Goal: Task Accomplishment & Management: Manage account settings

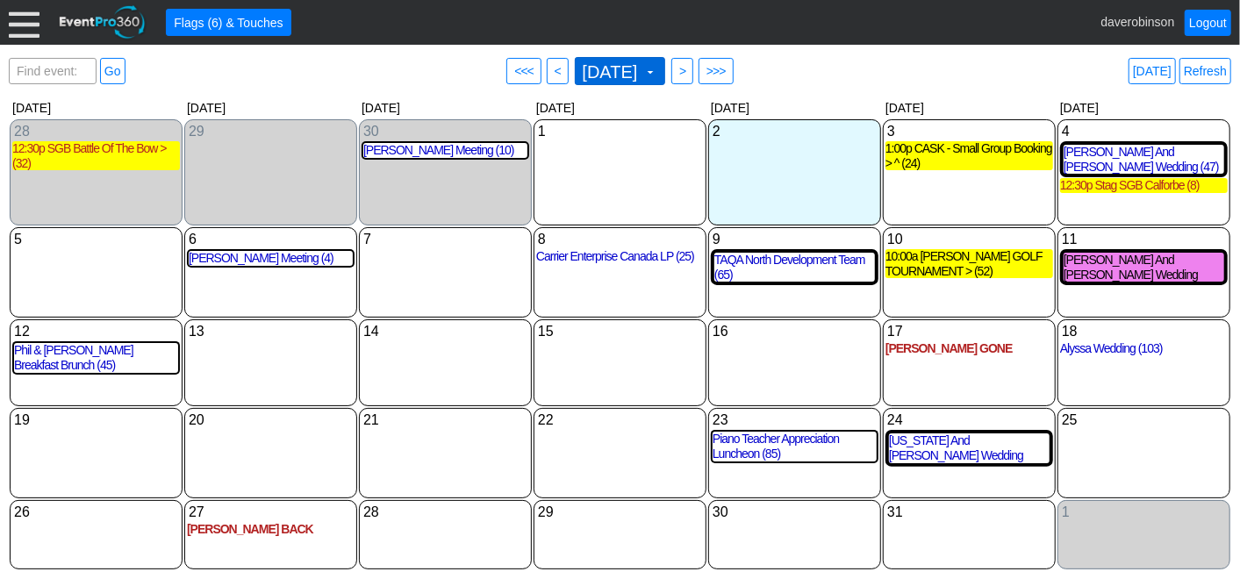
click at [657, 70] on span at bounding box center [650, 72] width 14 height 14
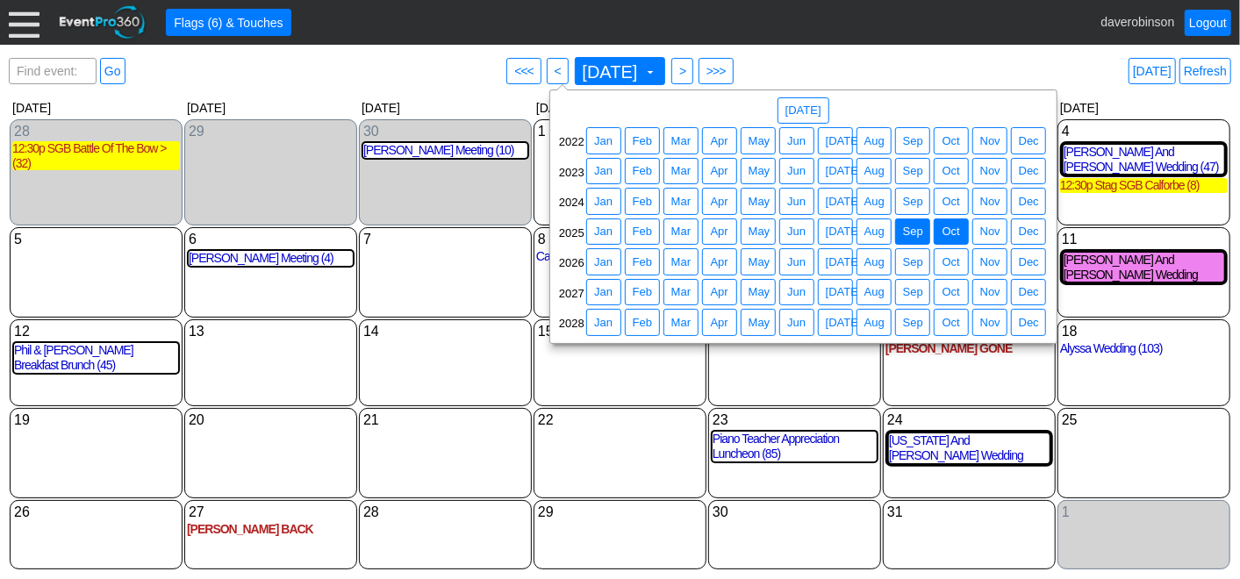
click at [901, 225] on span "Sep" at bounding box center [912, 232] width 27 height 18
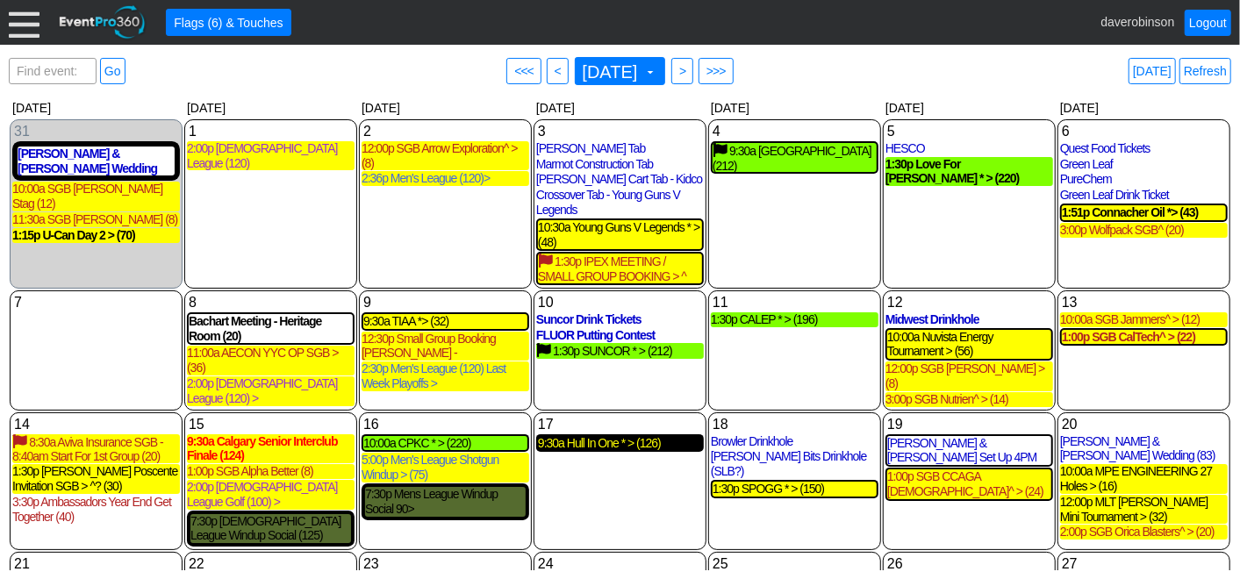
click at [626, 437] on div "9:30a Hull In One * > (126)" at bounding box center [620, 443] width 164 height 15
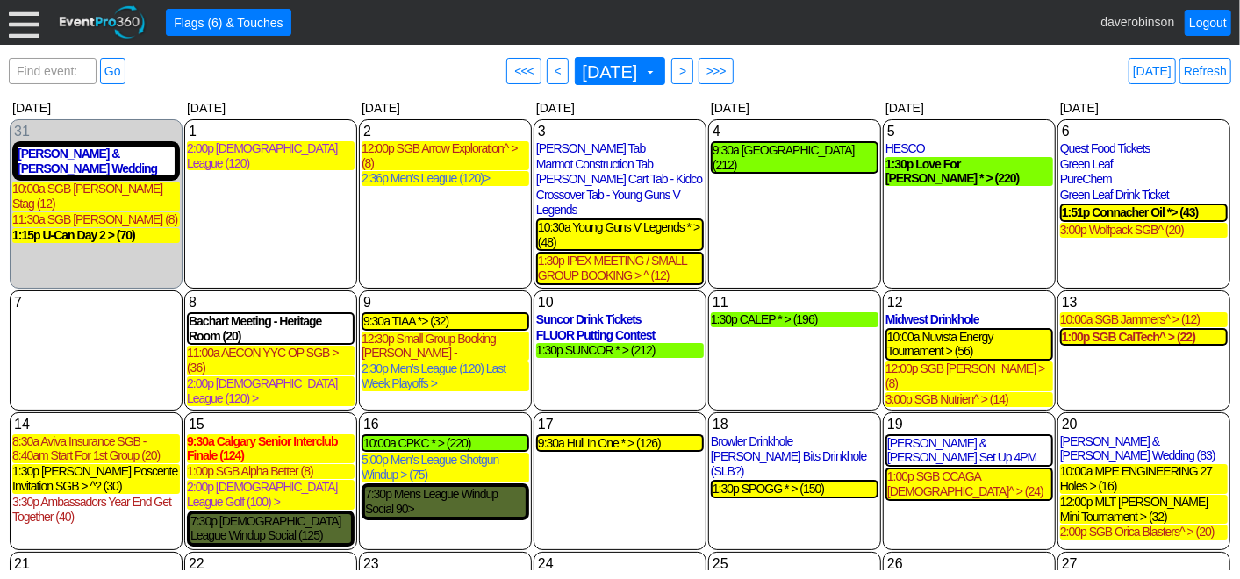
click at [658, 78] on span "September 2025 ▼" at bounding box center [618, 70] width 79 height 19
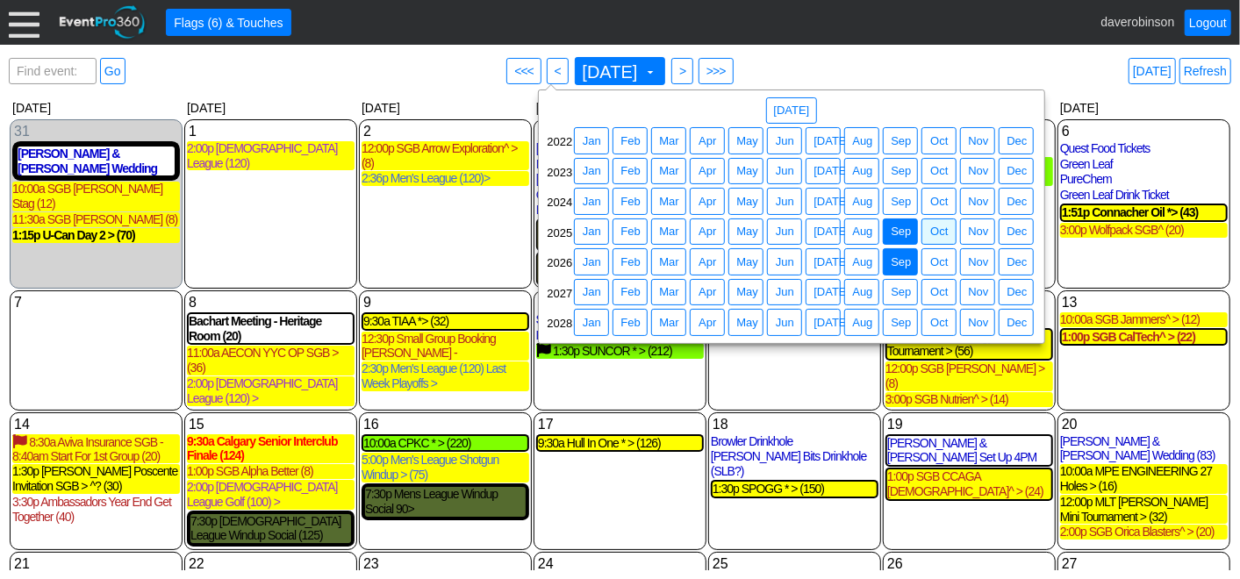
click at [905, 260] on span "Sep" at bounding box center [900, 263] width 27 height 18
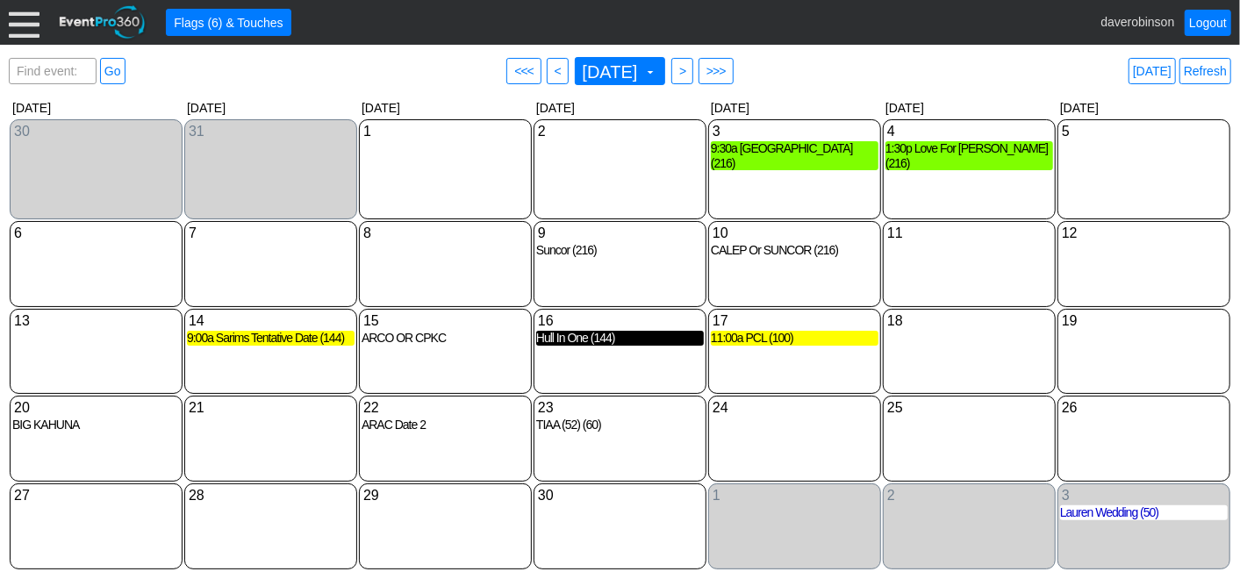
click at [608, 341] on div "Hull In One (144)" at bounding box center [620, 338] width 168 height 15
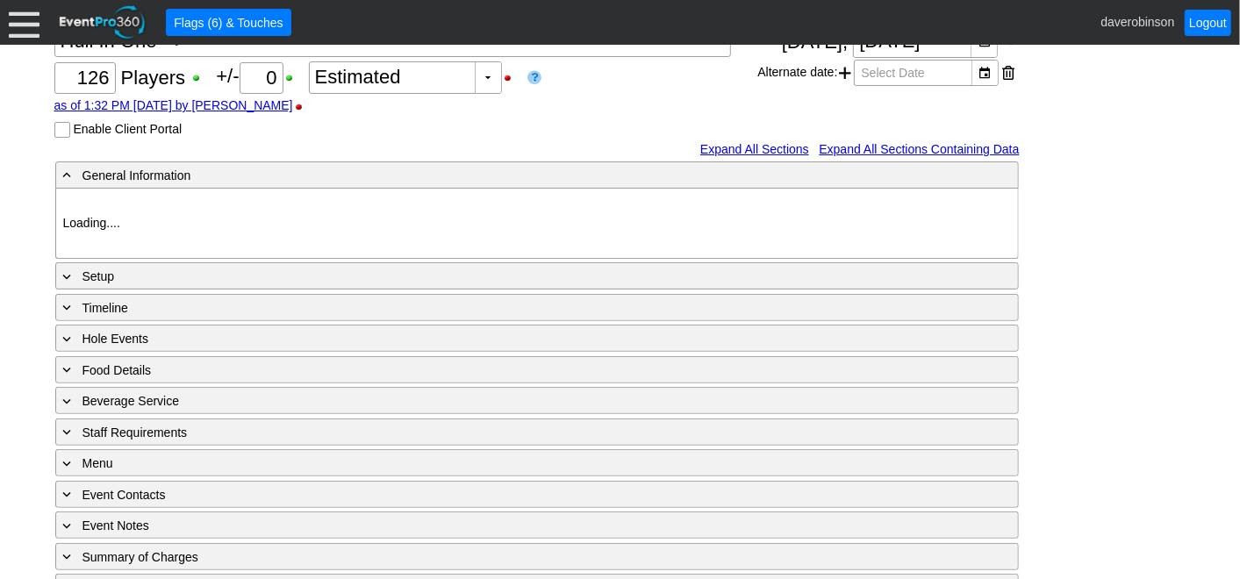
type input "Heritage Pointe Golf Club"
type input "Corporate Tournament"
type input "Scramble"
type input "Shotgun"
type input "Black"
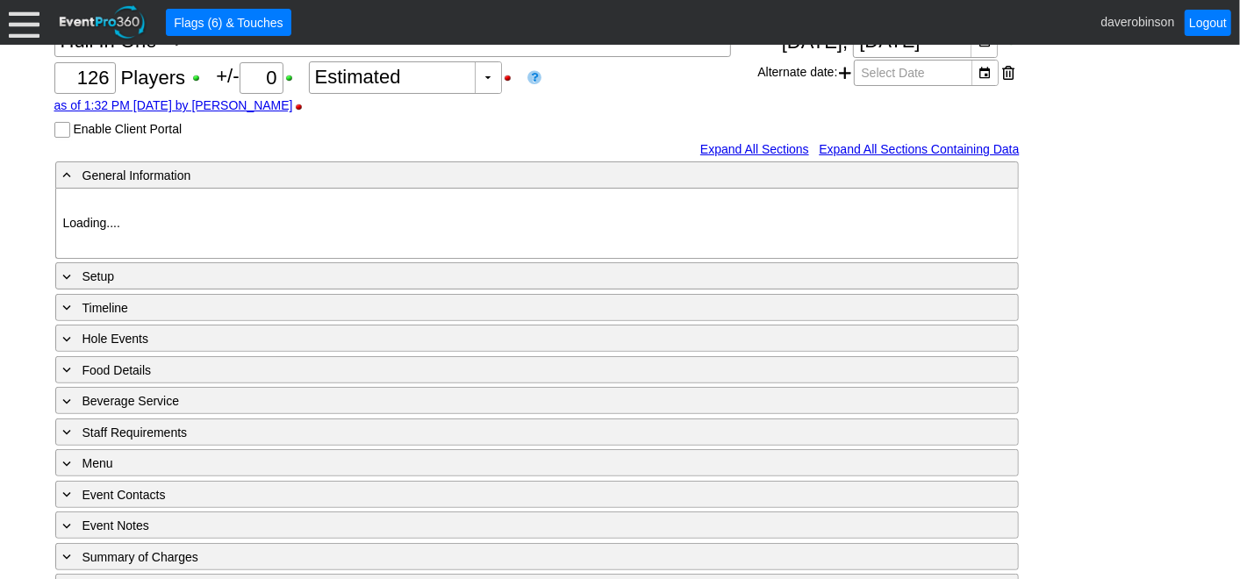
type input "Red"
type input "1054800"
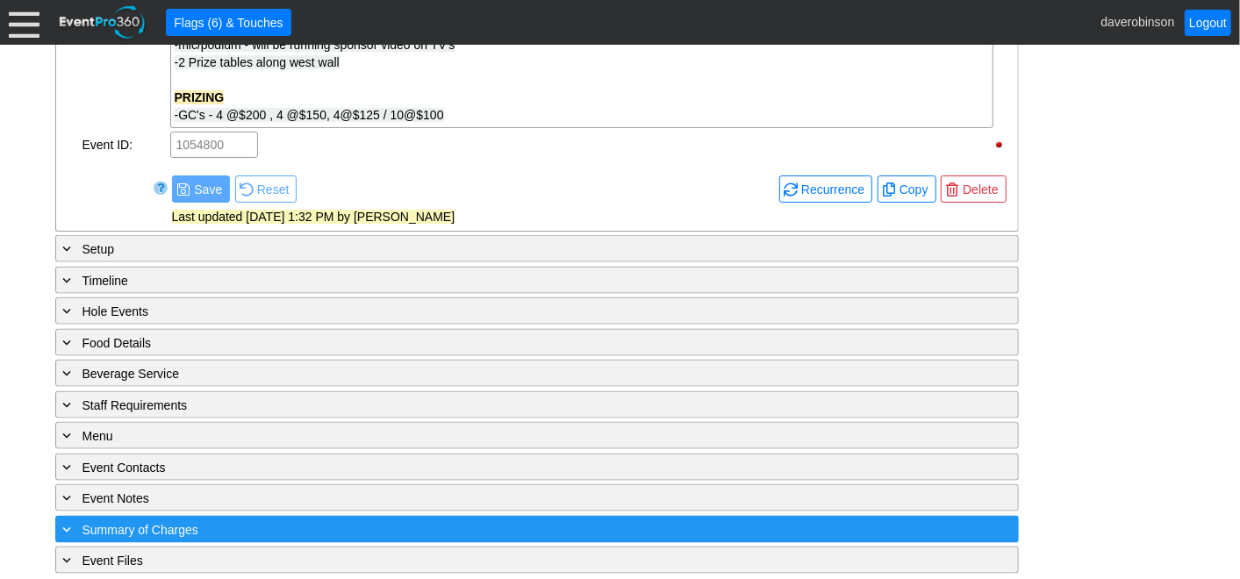
scroll to position [1280, 0]
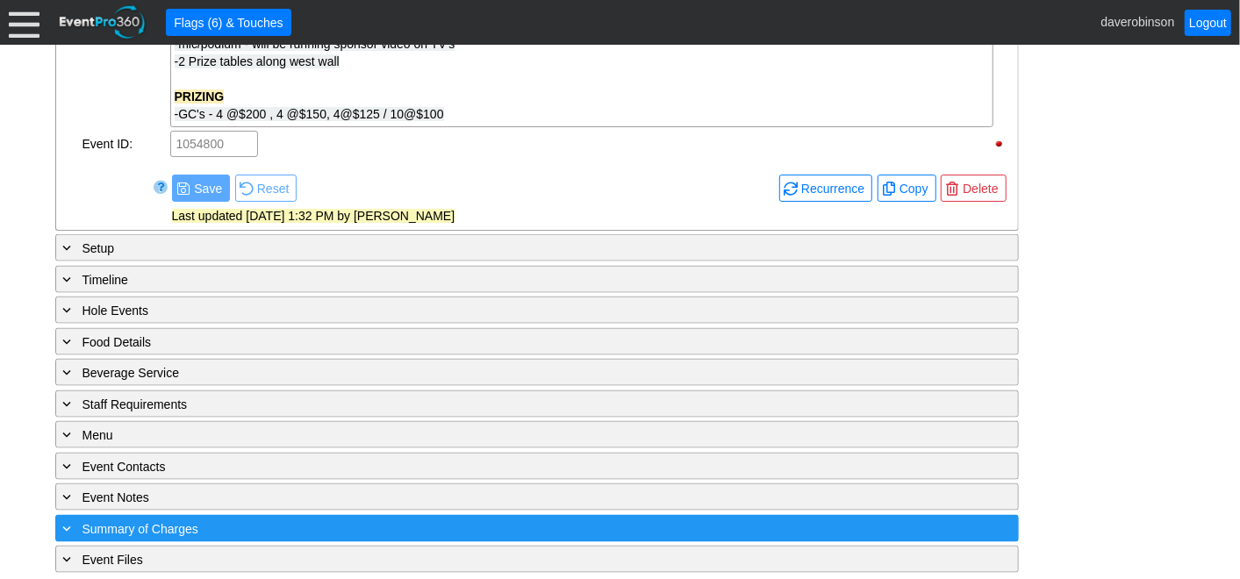
click at [132, 522] on span "Summary of Charges" at bounding box center [140, 529] width 116 height 14
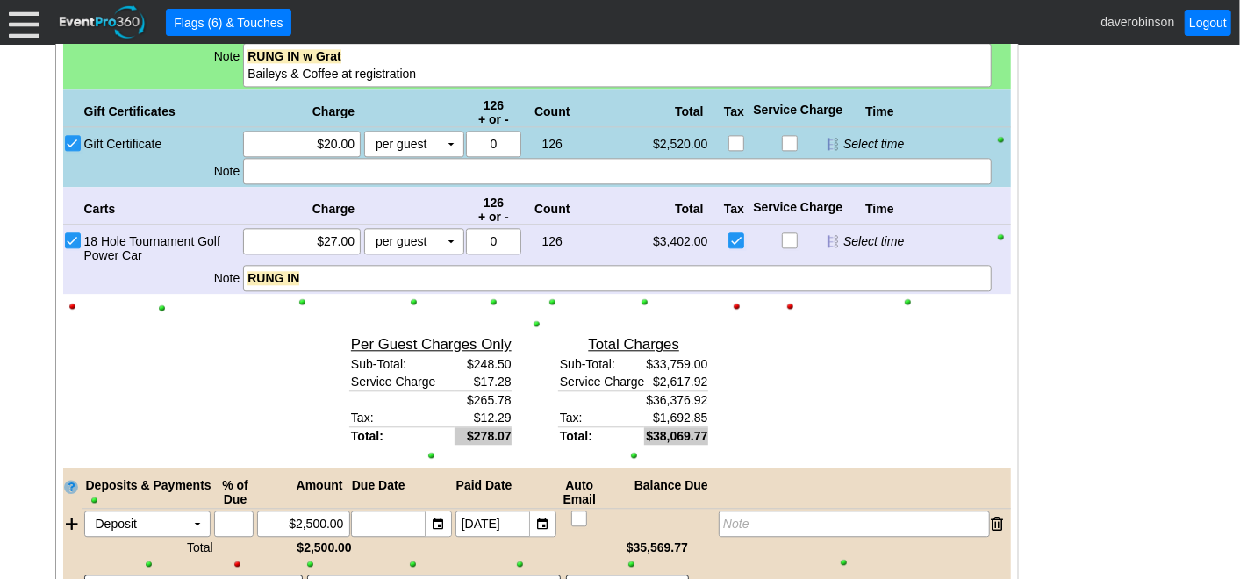
scroll to position [2317, 0]
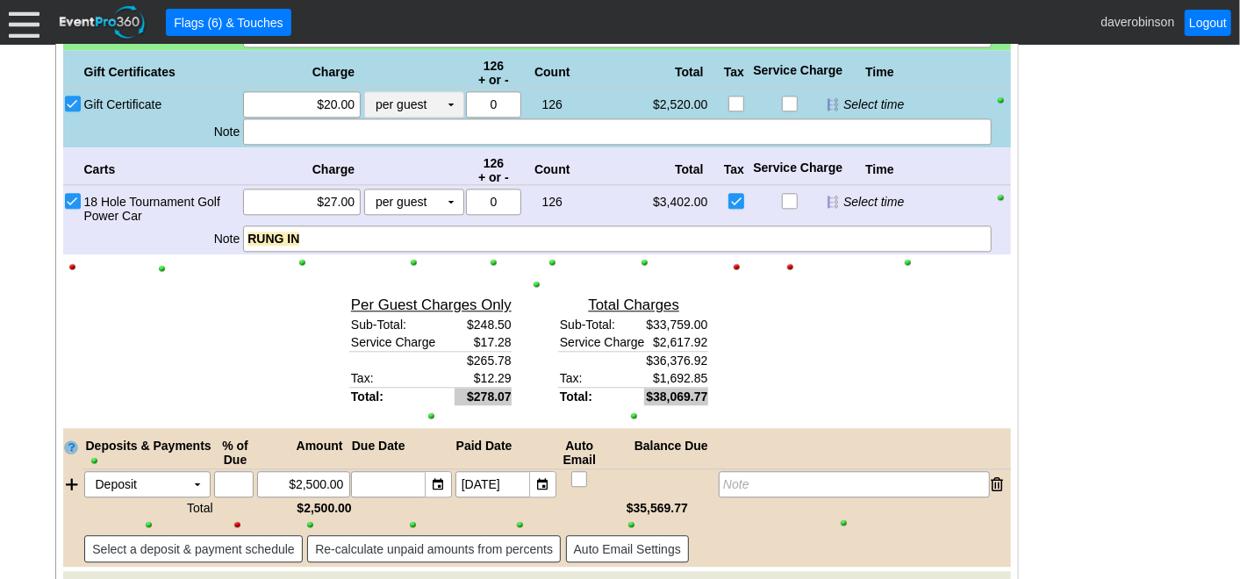
click at [456, 93] on td "▼" at bounding box center [451, 104] width 25 height 25
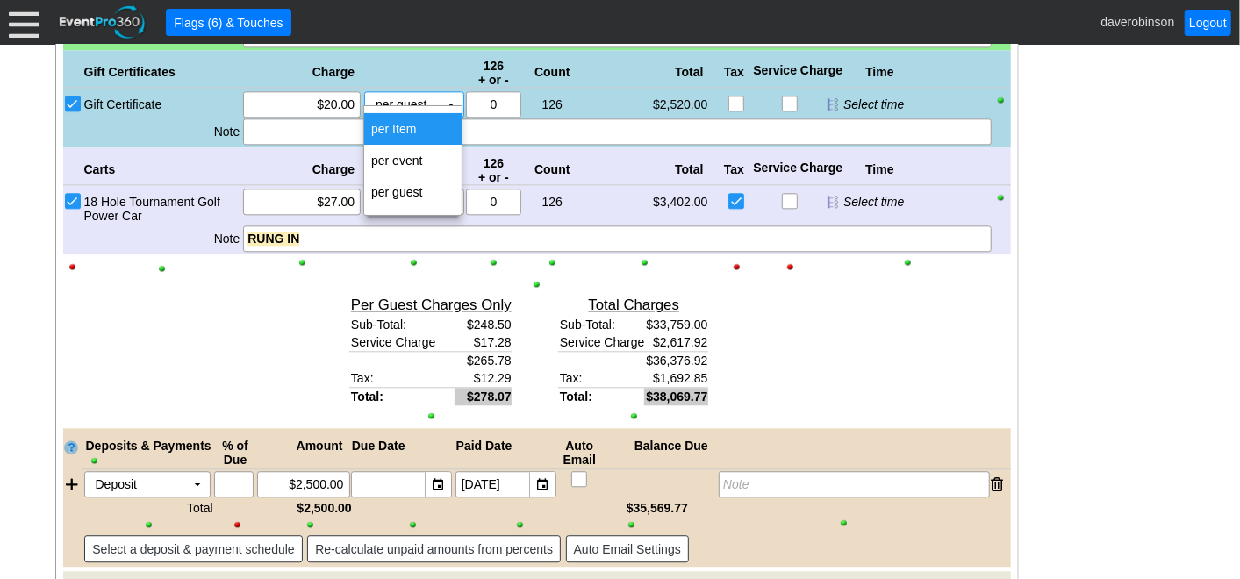
click at [391, 124] on td "per Item" at bounding box center [412, 129] width 97 height 32
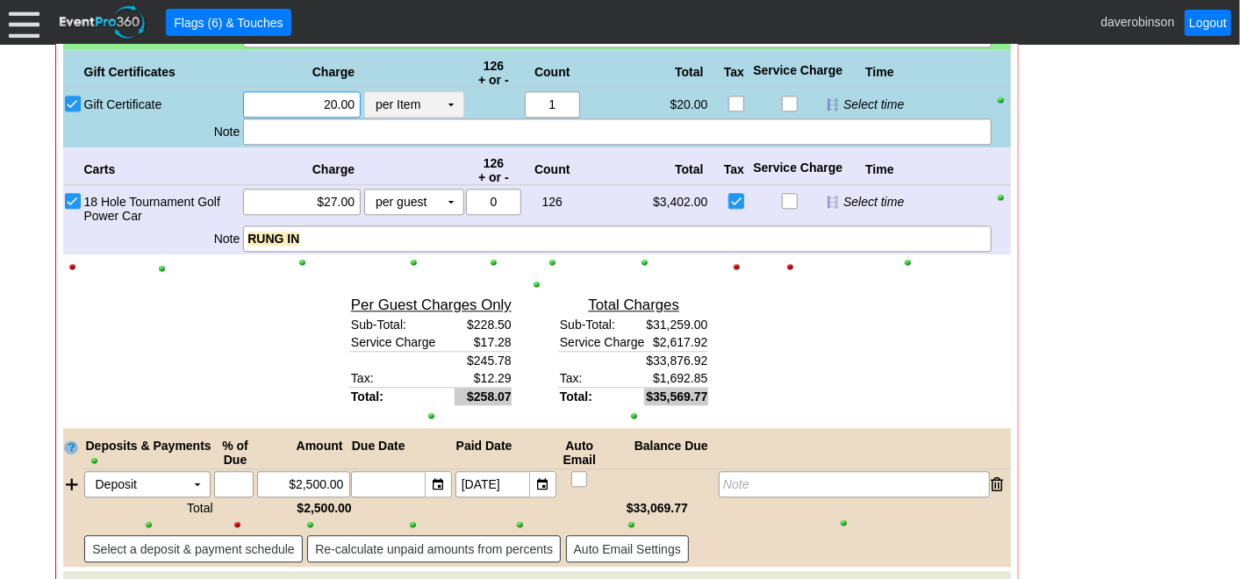
drag, startPoint x: 313, startPoint y: 95, endPoint x: 372, endPoint y: 100, distance: 59.0
click at [372, 100] on div "Χ 20.00 per Item Χ ▼ Upcharge" at bounding box center [352, 104] width 223 height 26
drag, startPoint x: 281, startPoint y: 92, endPoint x: 369, endPoint y: 103, distance: 89.2
click at [369, 103] on div "Χ 3500.00 per Item Χ ▼ Upcharge" at bounding box center [352, 104] width 223 height 26
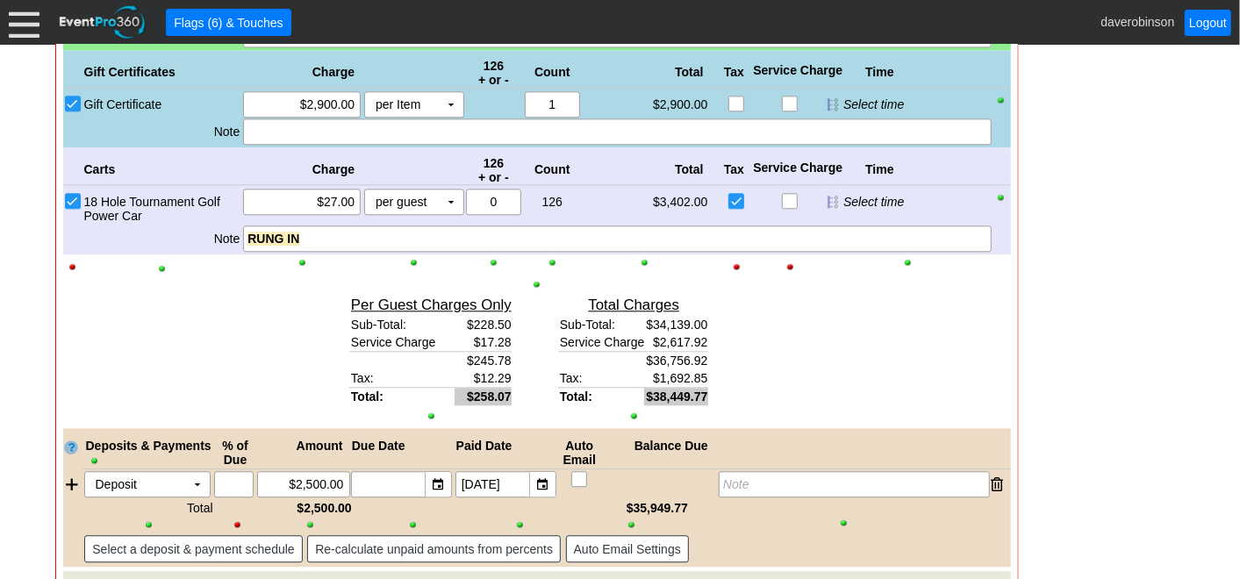
drag, startPoint x: 299, startPoint y: 88, endPoint x: 355, endPoint y: 91, distance: 56.3
click at [355, 92] on div "2900.00" at bounding box center [302, 104] width 112 height 25
type input "$2,800.00"
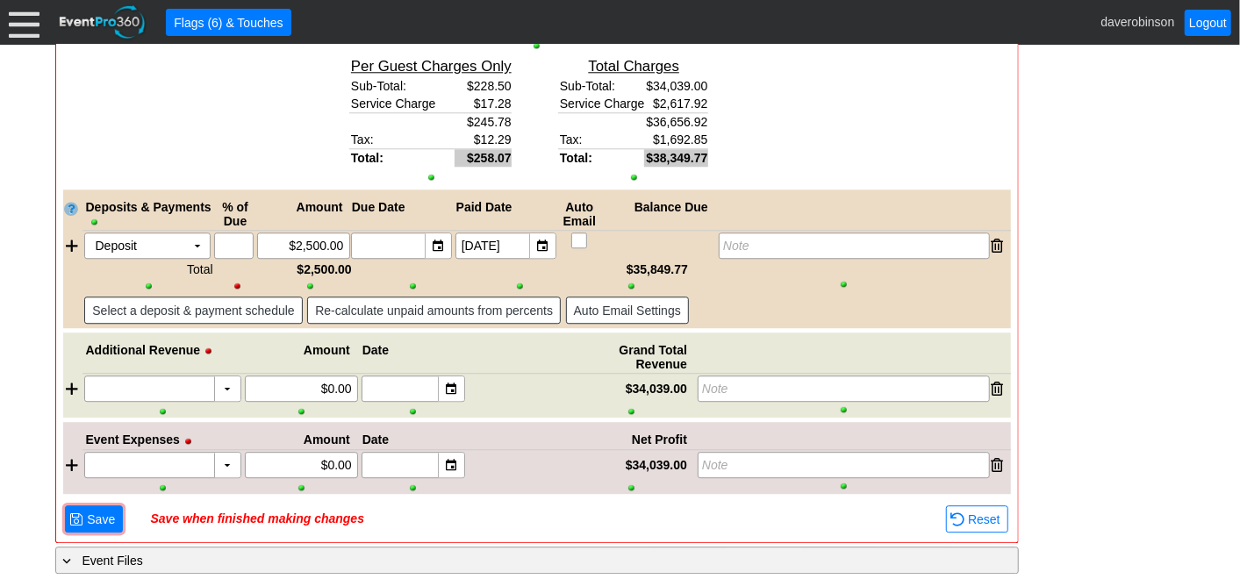
scroll to position [2557, 0]
click at [88, 510] on span "Save" at bounding box center [100, 519] width 35 height 18
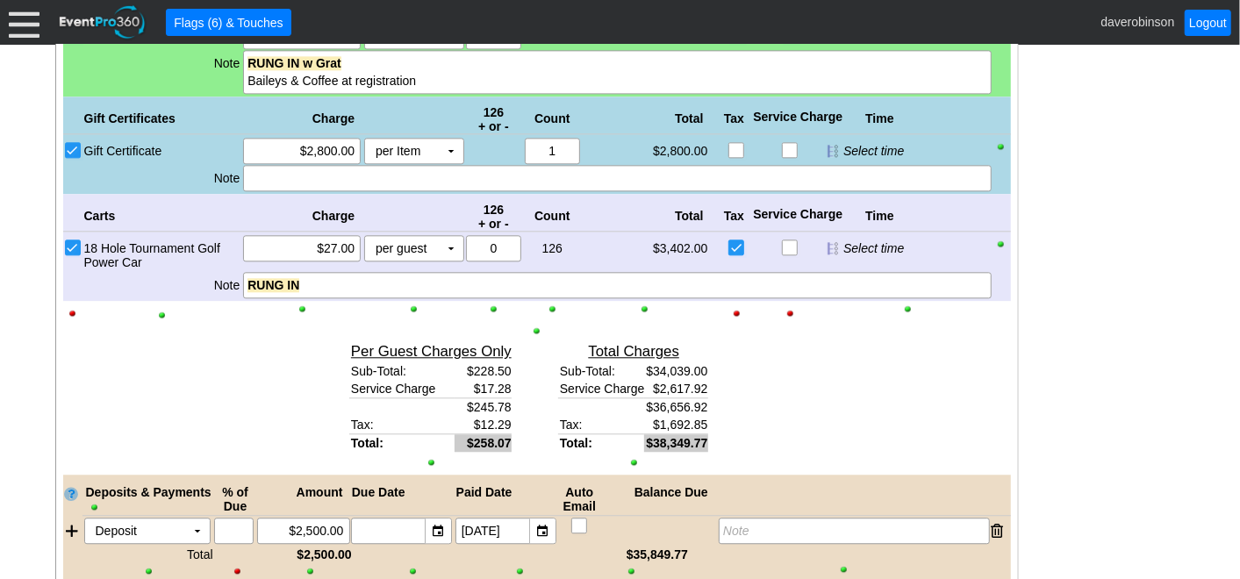
scroll to position [2167, 0]
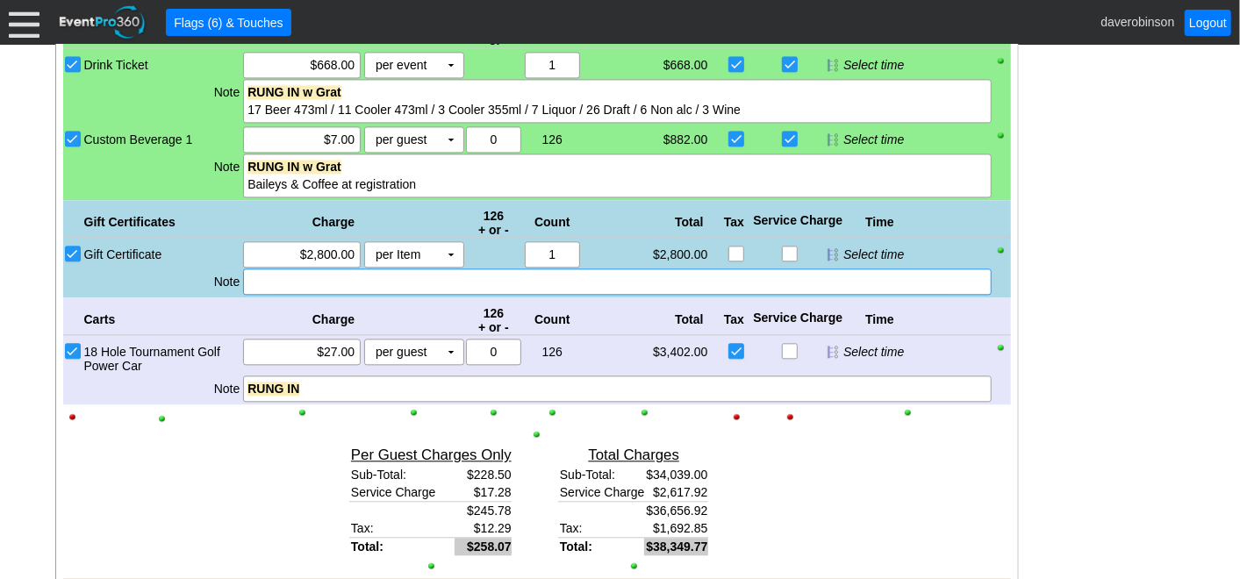
click at [307, 270] on div at bounding box center [617, 281] width 748 height 26
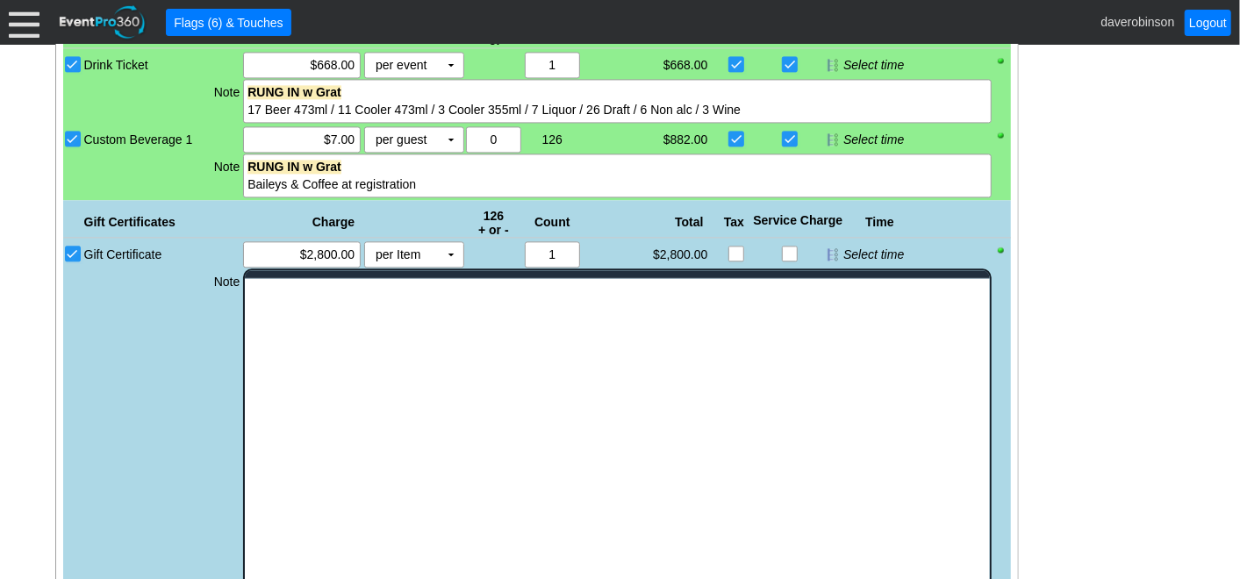
scroll to position [0, 0]
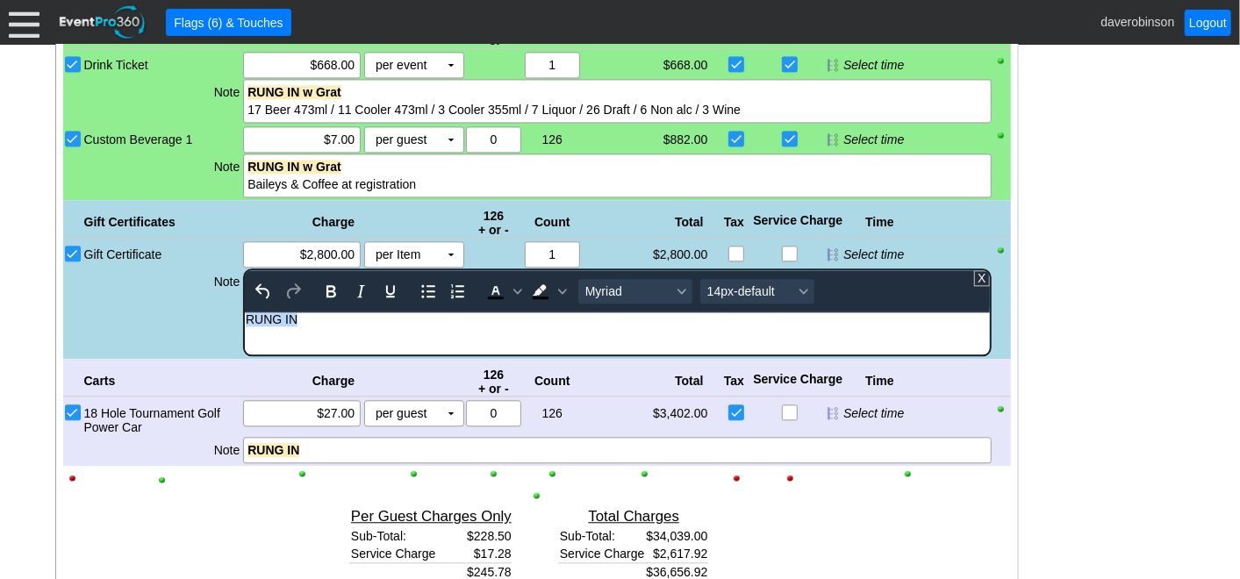
drag, startPoint x: 301, startPoint y: 319, endPoint x: 167, endPoint y: 308, distance: 134.7
click at [245, 311] on html "RUNG IN" at bounding box center [617, 322] width 744 height 23
click at [338, 289] on icon "Bold" at bounding box center [330, 291] width 21 height 21
click at [558, 287] on icon "Background color Black" at bounding box center [562, 291] width 9 height 9
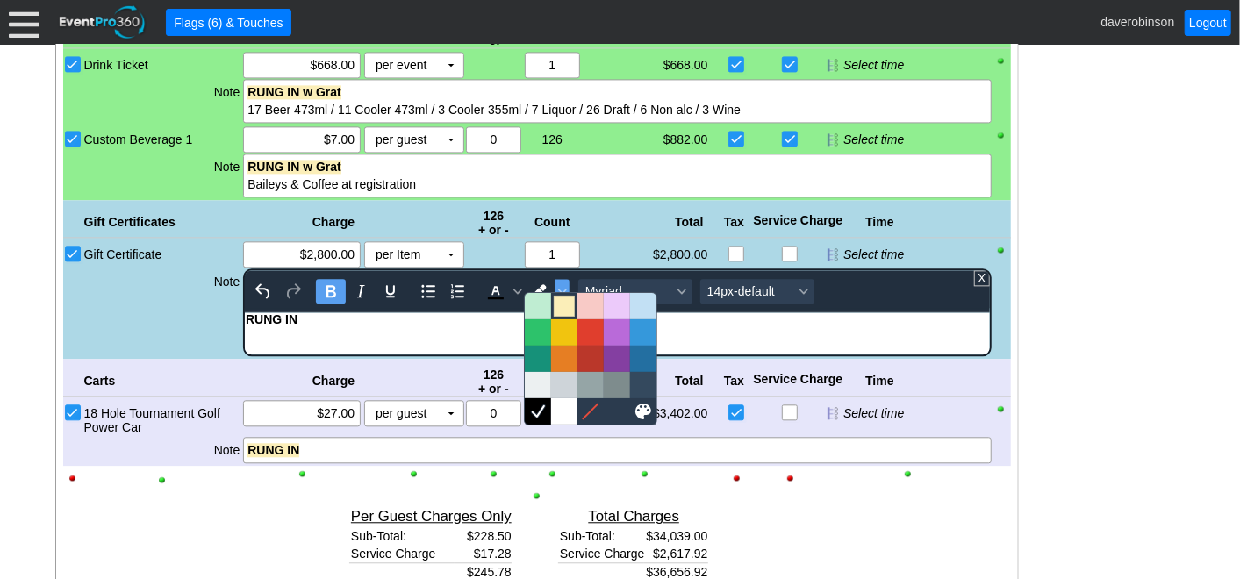
drag, startPoint x: 569, startPoint y: 303, endPoint x: 361, endPoint y: 11, distance: 357.4
click at [569, 303] on div at bounding box center [564, 306] width 21 height 21
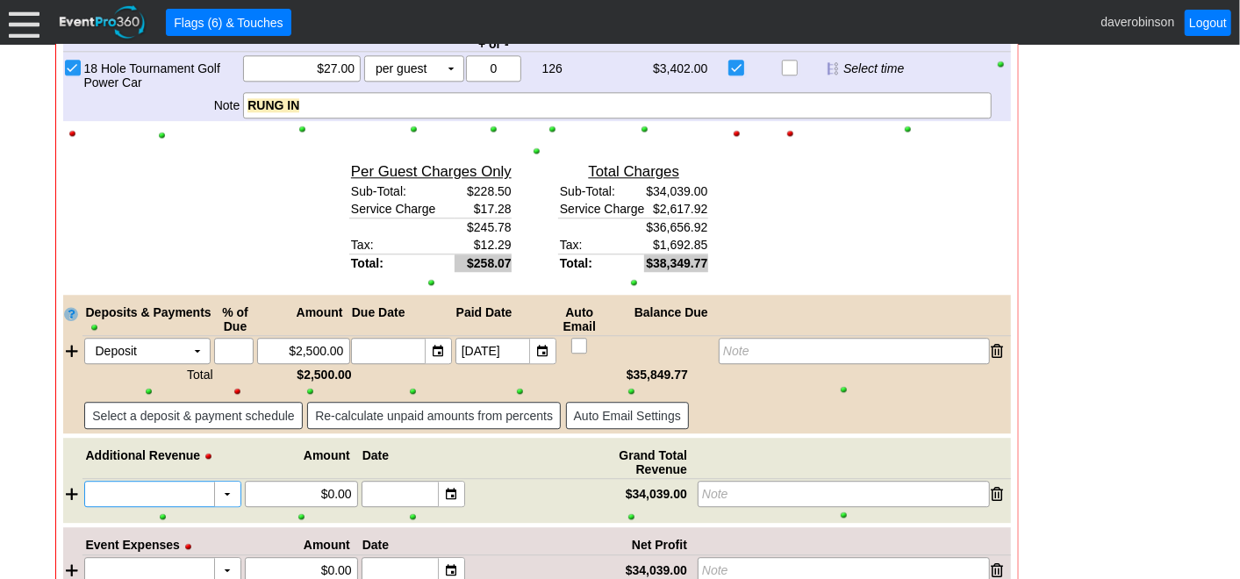
scroll to position [2557, 0]
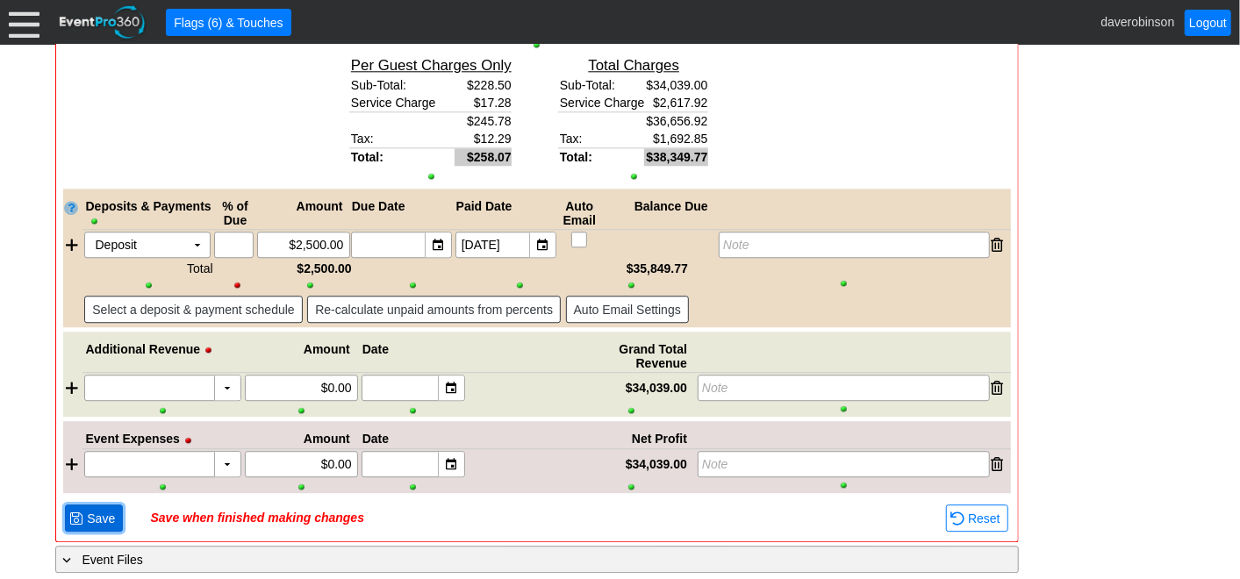
click at [92, 505] on span "● Save" at bounding box center [94, 518] width 58 height 27
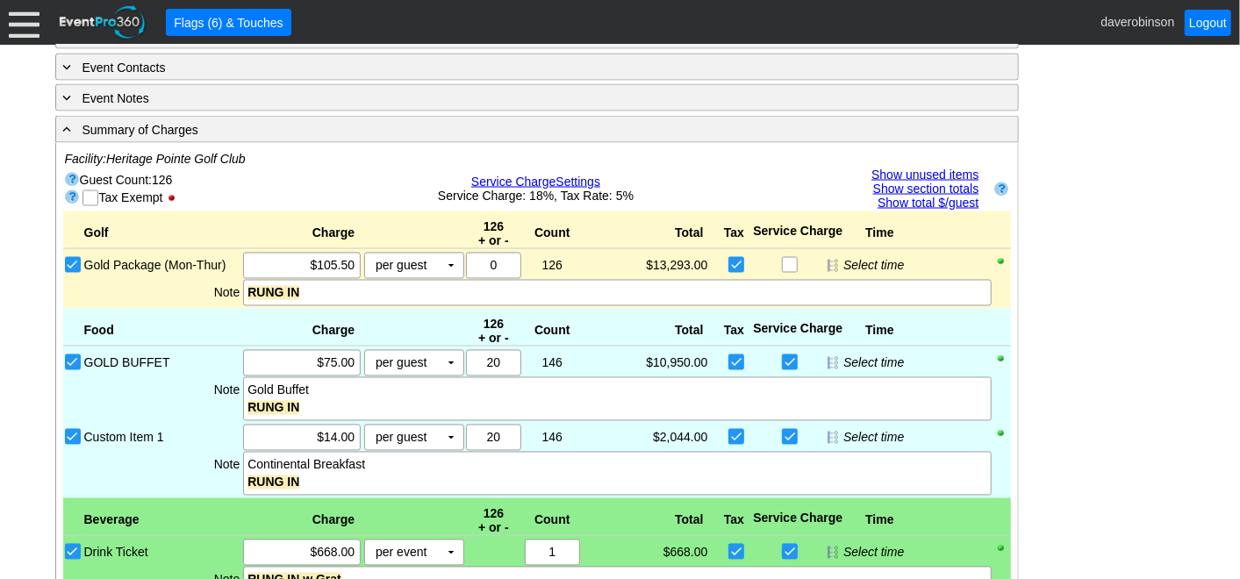
scroll to position [2500, 0]
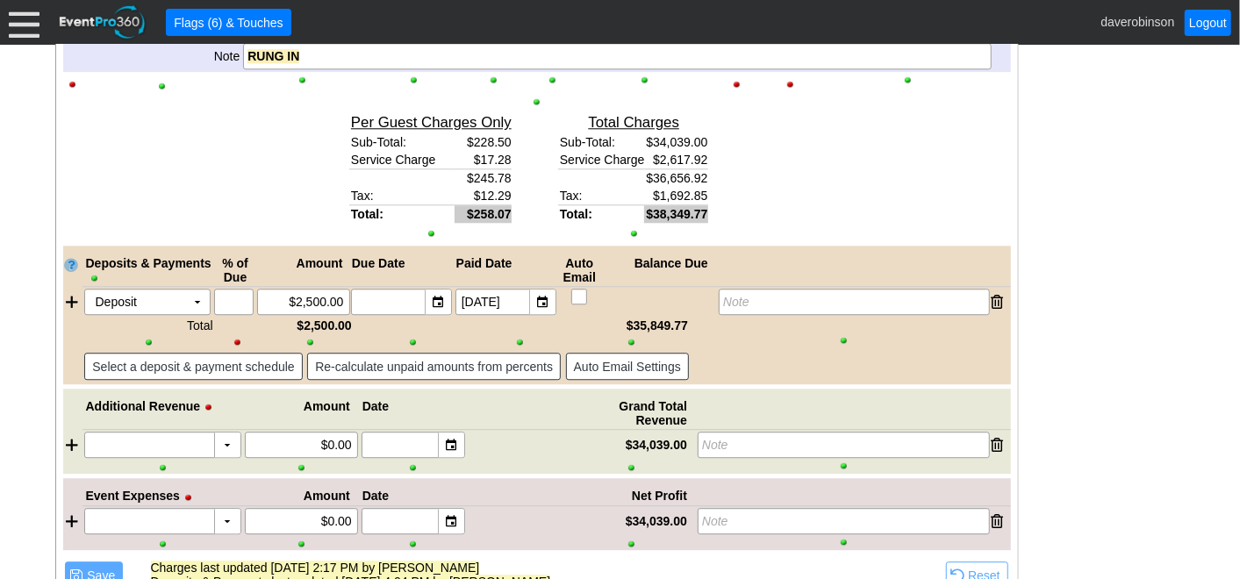
click at [941, 160] on div at bounding box center [864, 176] width 294 height 137
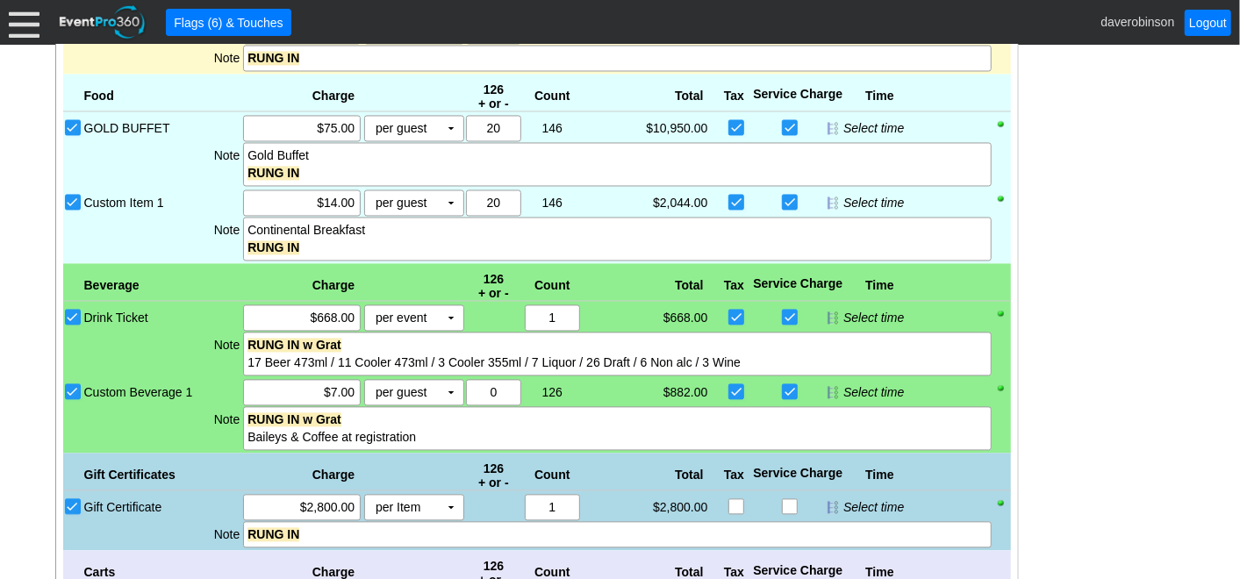
scroll to position [1720, 0]
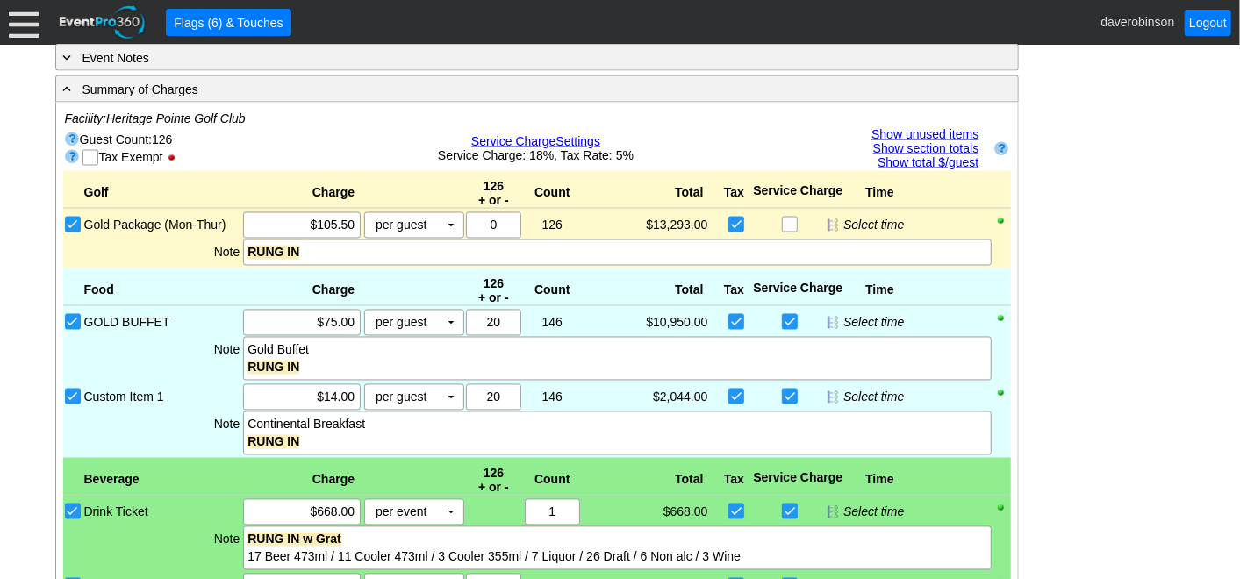
click at [929, 127] on link "Show unused items" at bounding box center [924, 134] width 107 height 14
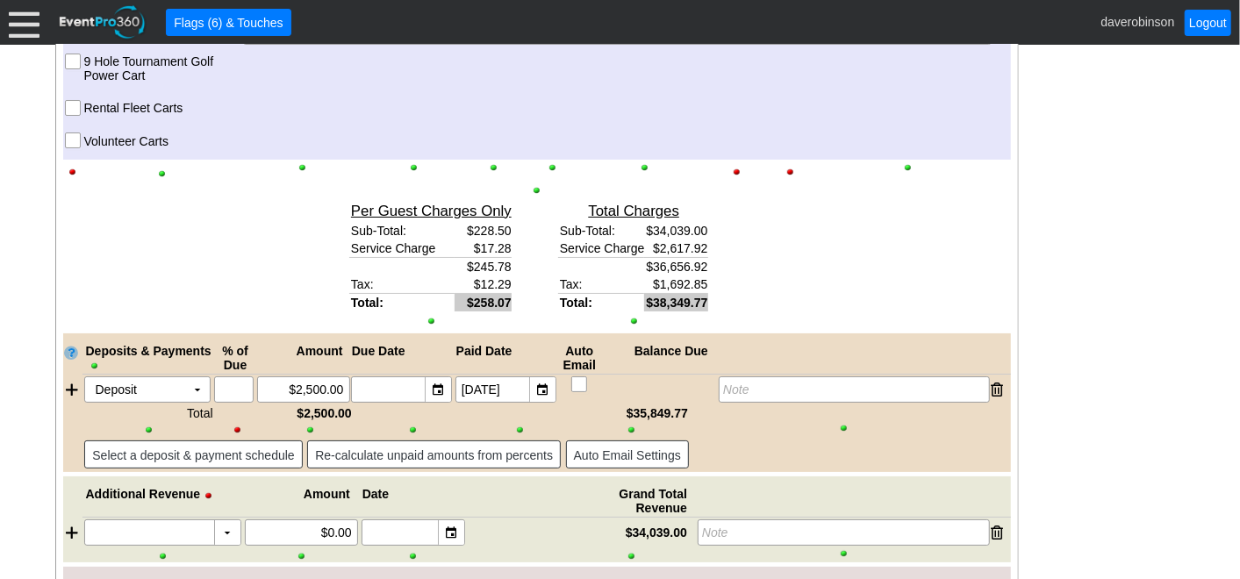
scroll to position [3475, 0]
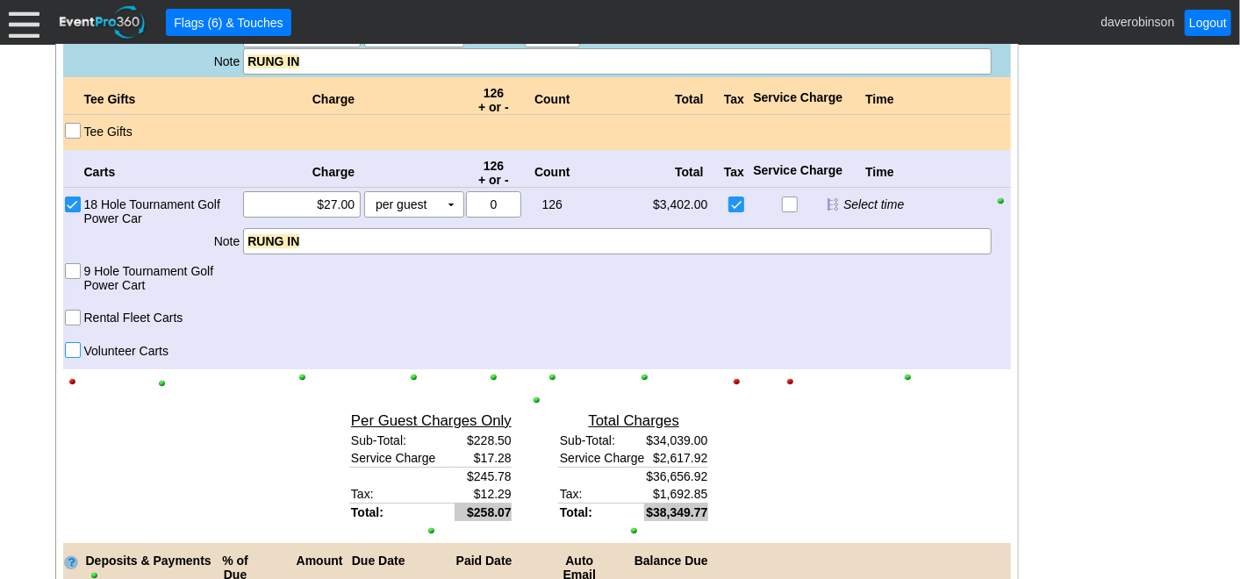
click at [77, 343] on input "Volunteer Carts" at bounding box center [75, 352] width 18 height 18
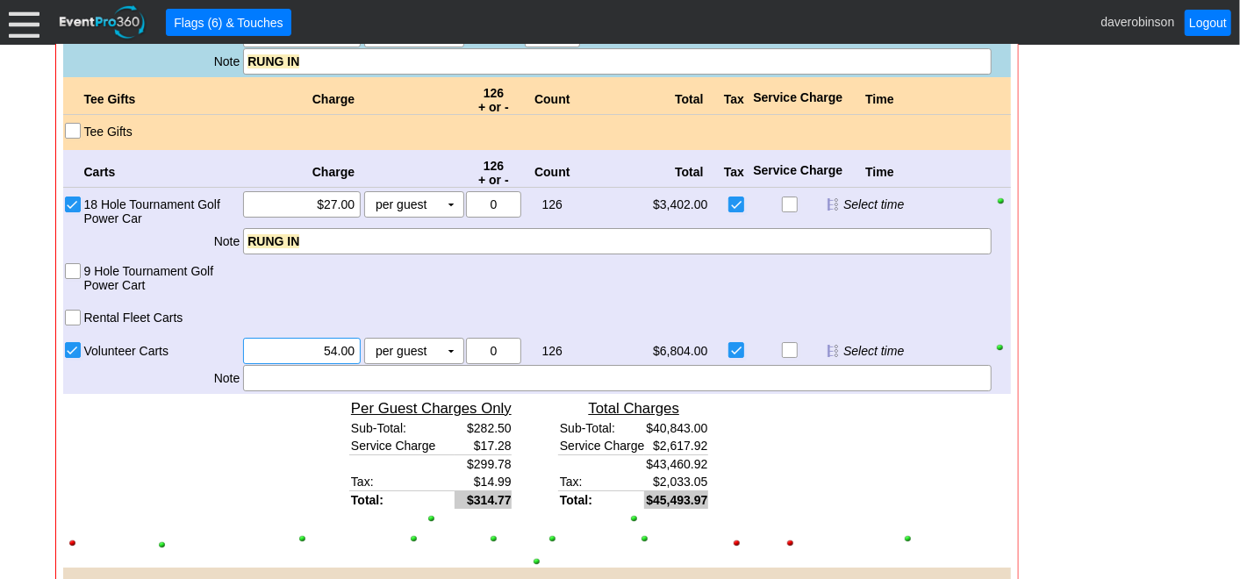
drag, startPoint x: 274, startPoint y: 346, endPoint x: 369, endPoint y: 336, distance: 95.3
click at [369, 338] on div "Χ 54.00 per guest Χ ▼ Upcharge" at bounding box center [352, 351] width 223 height 26
click at [458, 346] on td "▼" at bounding box center [451, 351] width 25 height 25
type input "$50.00"
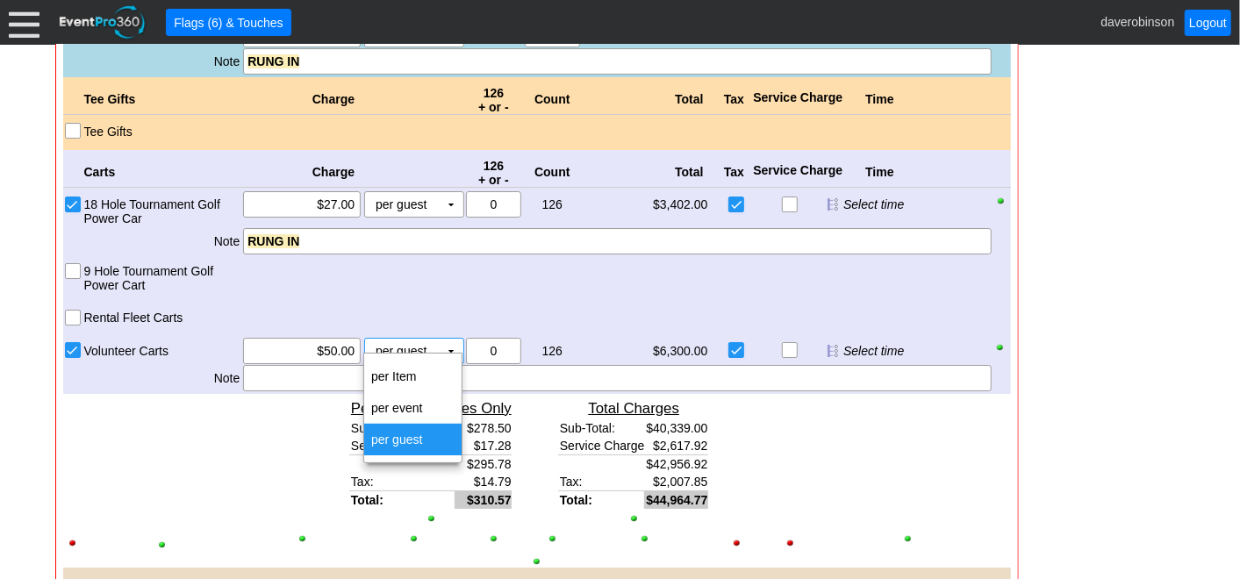
click at [437, 359] on table "per Item + per event + per guest +" at bounding box center [412, 408] width 99 height 111
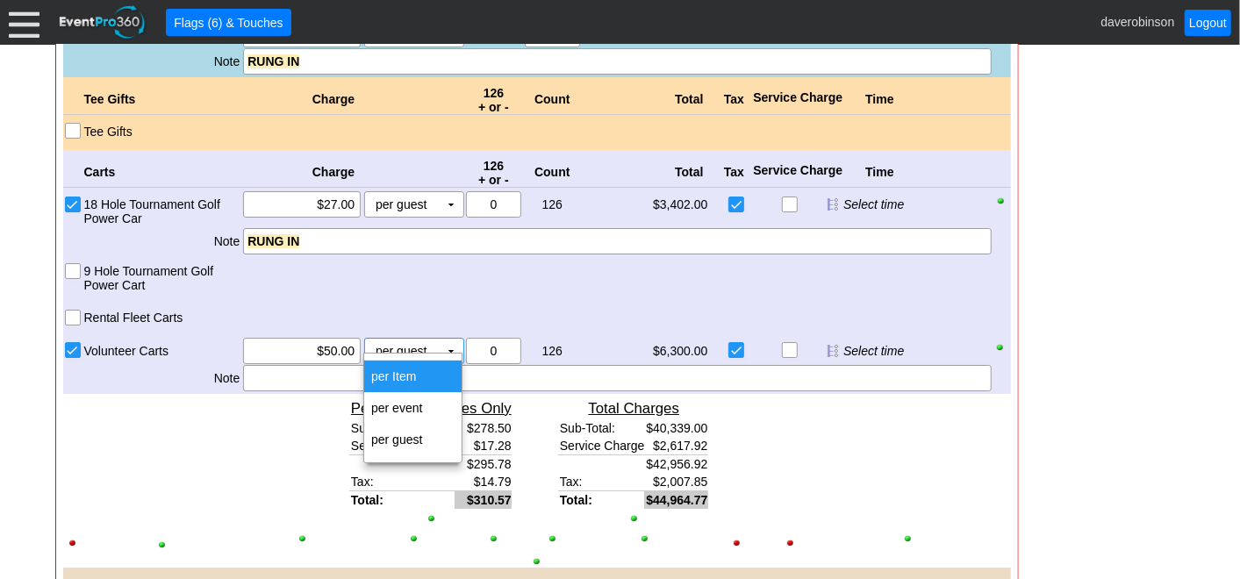
click at [412, 370] on td "per Item" at bounding box center [412, 377] width 97 height 32
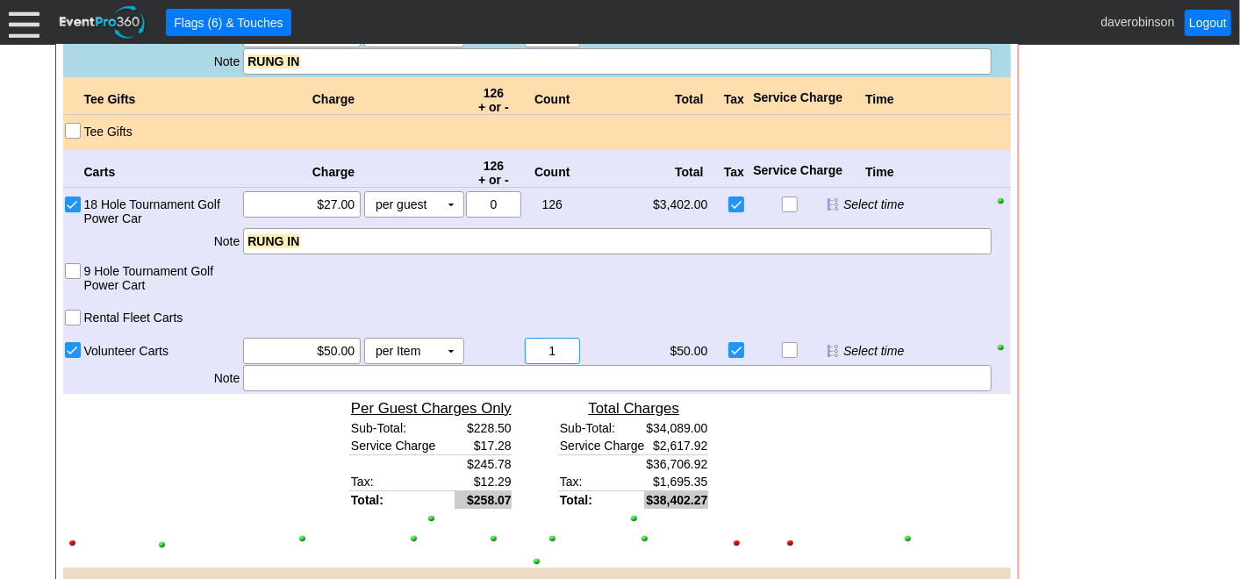
click at [541, 339] on input "1" at bounding box center [552, 351] width 43 height 25
type input "5"
click at [291, 375] on div at bounding box center [617, 378] width 748 height 26
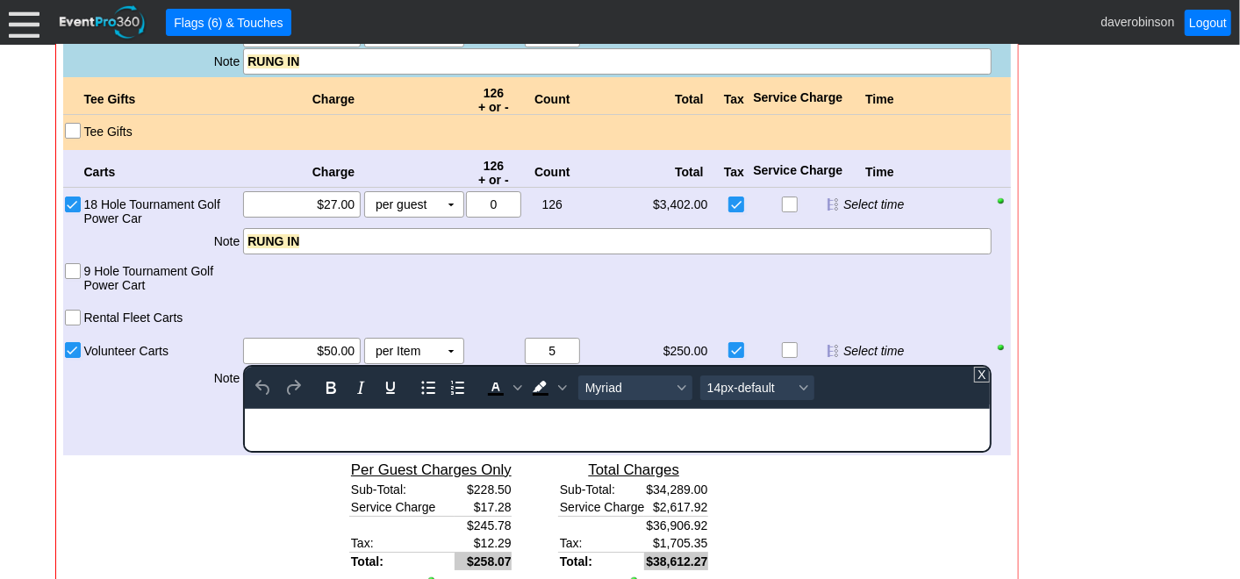
scroll to position [0, 0]
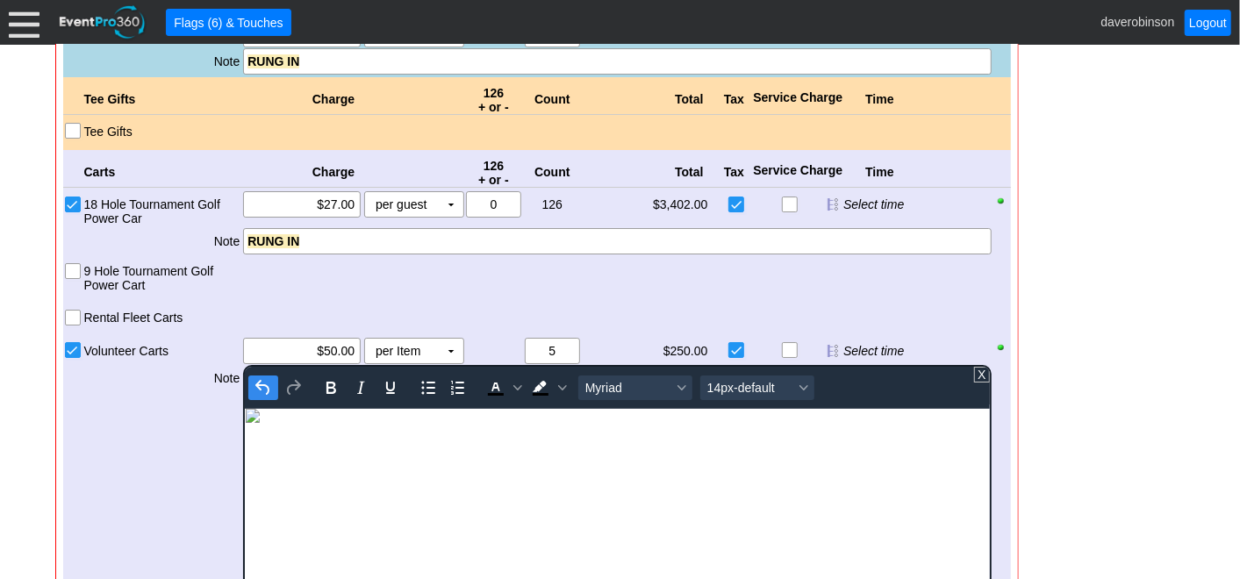
click at [261, 380] on icon "Undo" at bounding box center [262, 387] width 14 height 15
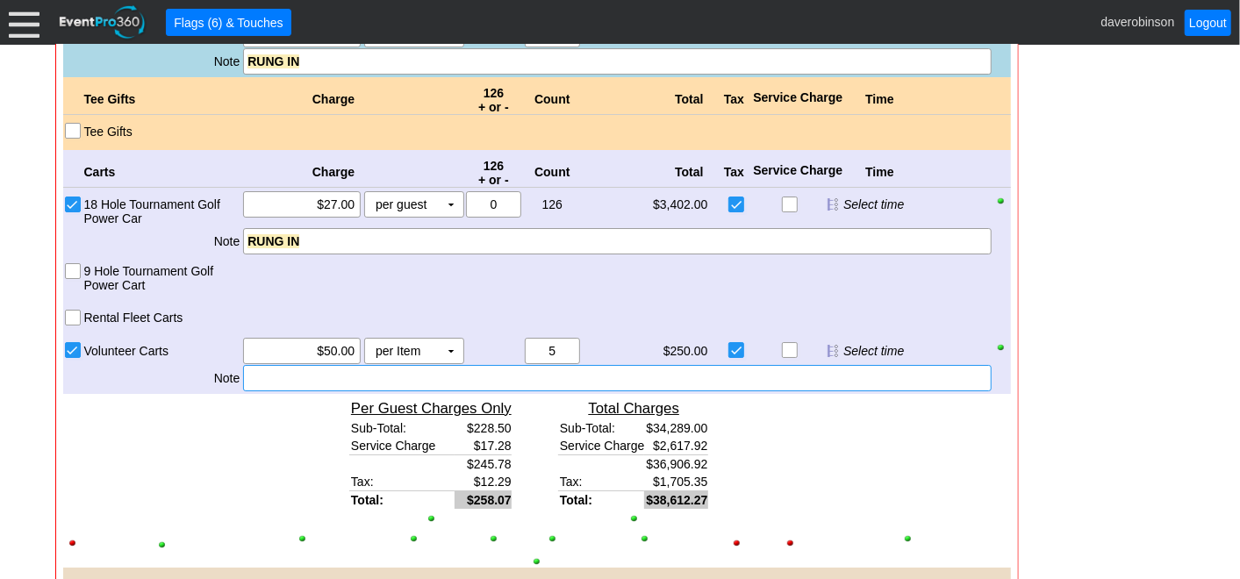
drag, startPoint x: 318, startPoint y: 233, endPoint x: 230, endPoint y: 231, distance: 87.8
click at [230, 231] on div "Note RUNG IN" at bounding box center [546, 241] width 928 height 26
click at [308, 234] on div "RUNG IN" at bounding box center [616, 242] width 739 height 18
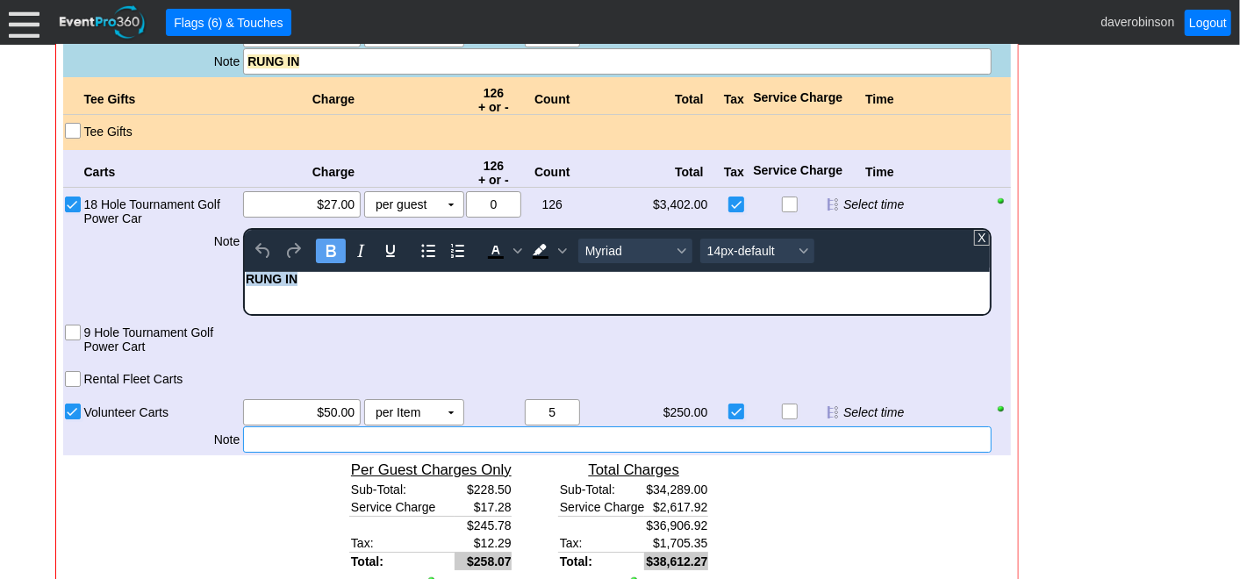
drag, startPoint x: 309, startPoint y: 278, endPoint x: 135, endPoint y: 273, distance: 173.8
click at [245, 273] on html "RUNG IN" at bounding box center [617, 283] width 744 height 23
copy strong "RUNG IN"
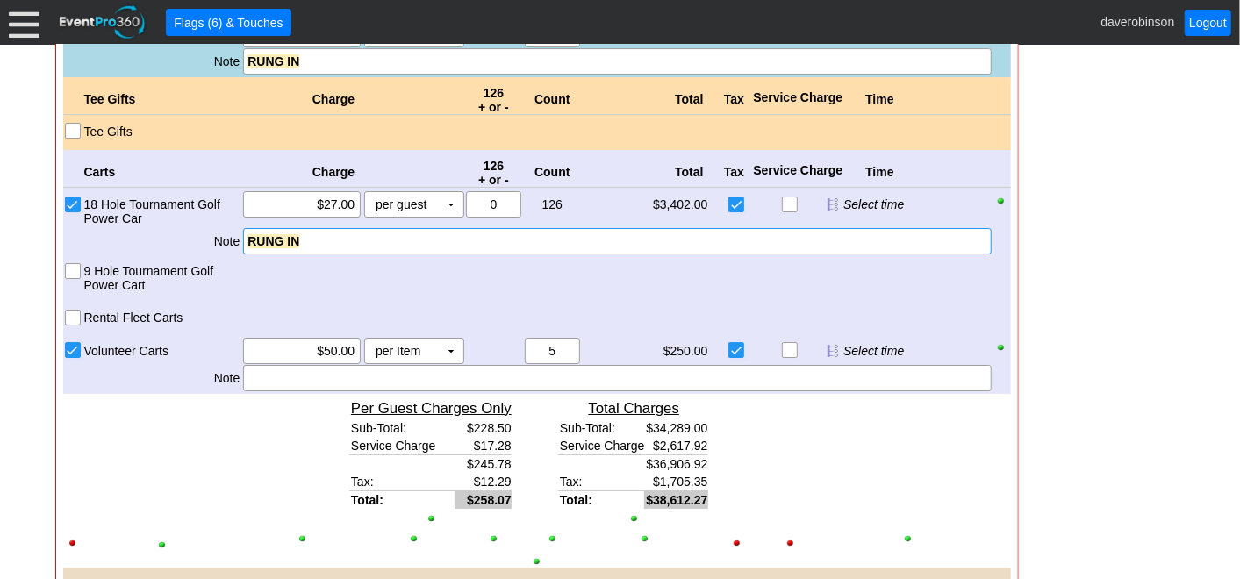
click at [273, 369] on div at bounding box center [617, 378] width 748 height 26
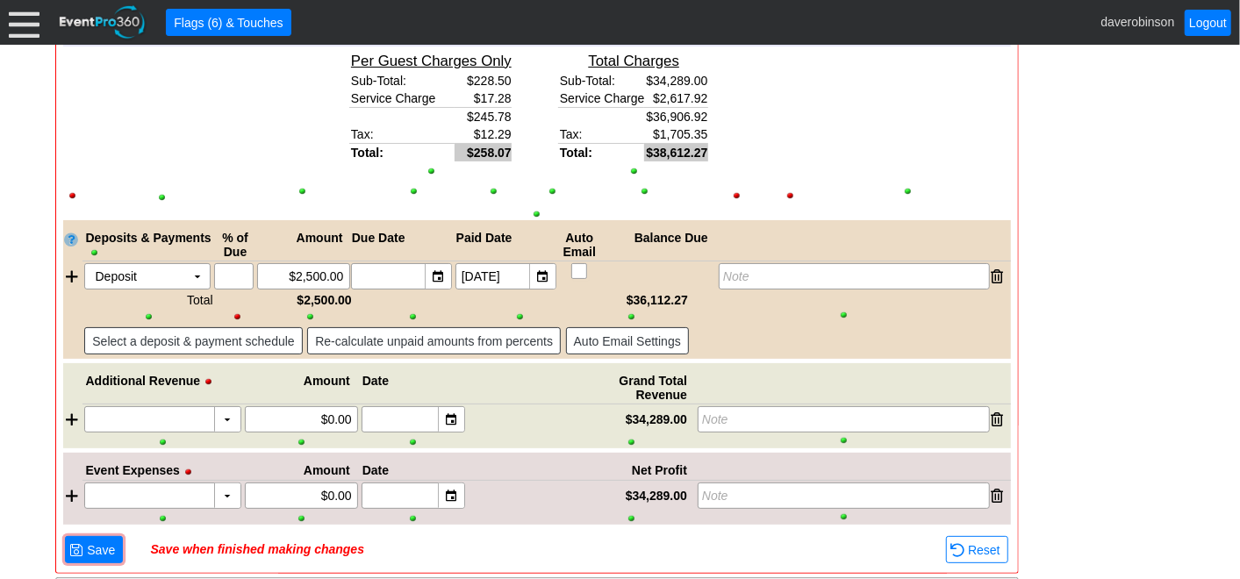
scroll to position [3854, 0]
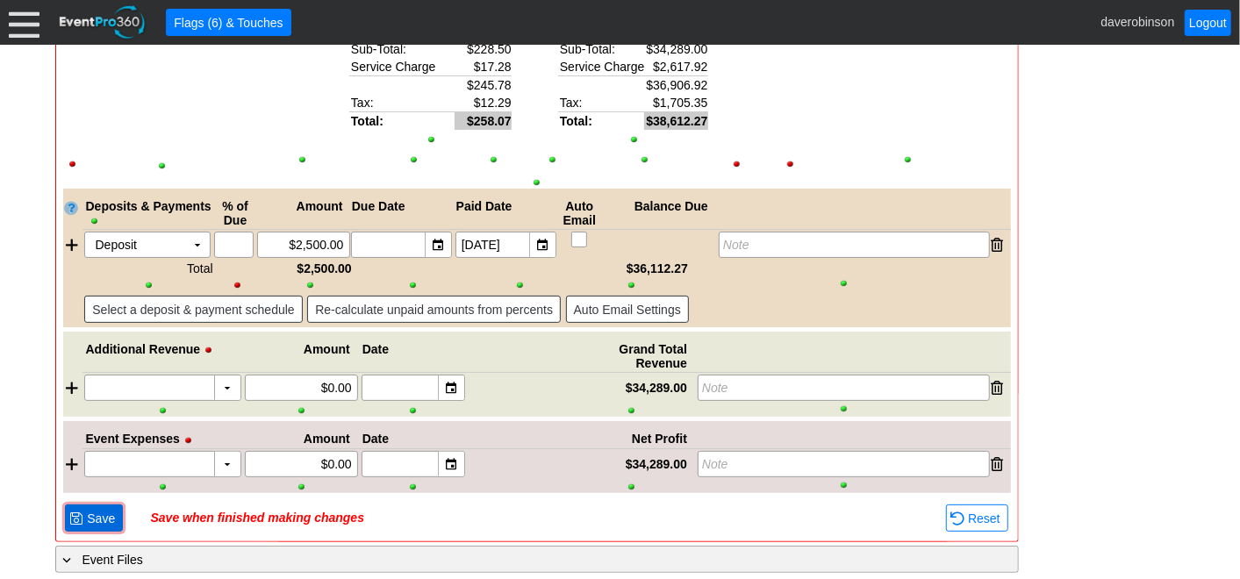
click at [91, 510] on span "Save" at bounding box center [100, 519] width 35 height 18
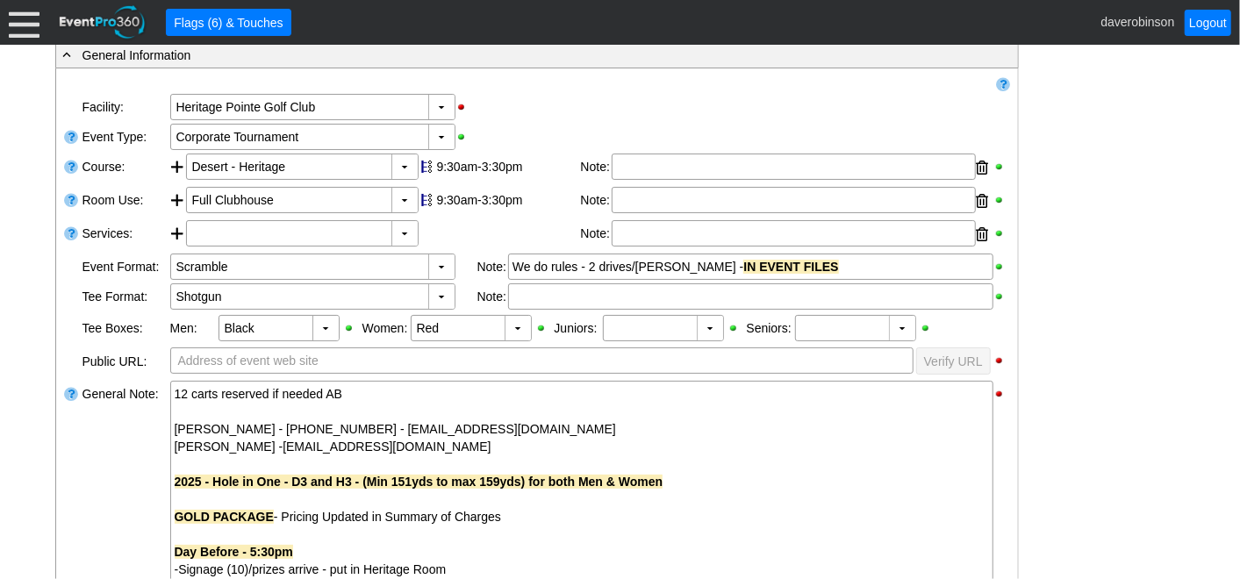
scroll to position [0, 0]
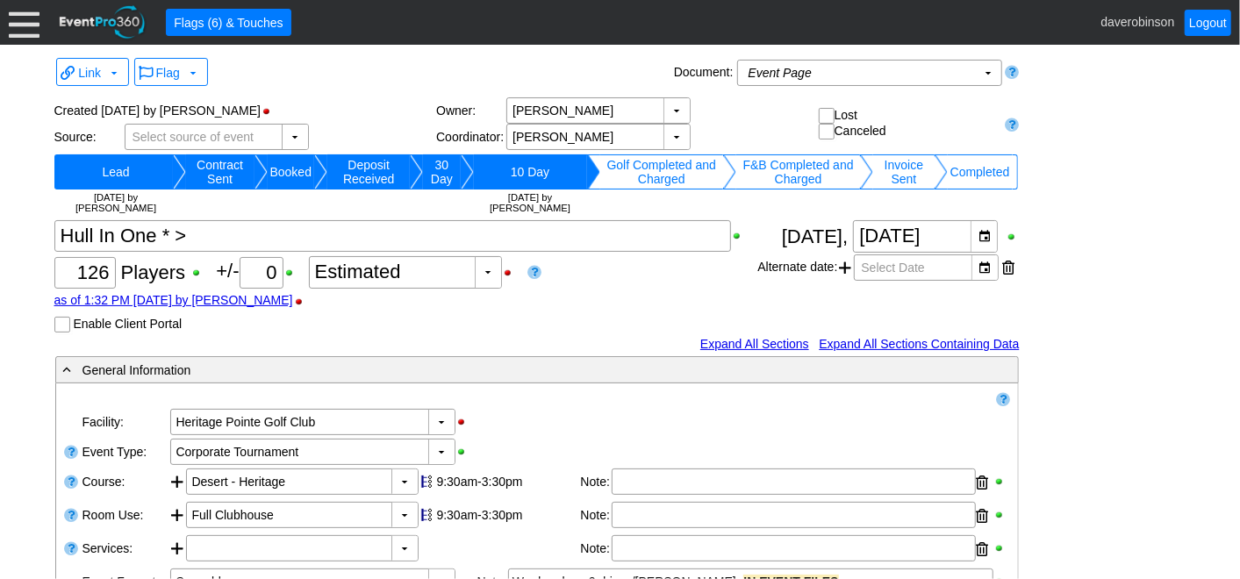
click at [892, 175] on td "Invoice Sent" at bounding box center [903, 171] width 61 height 35
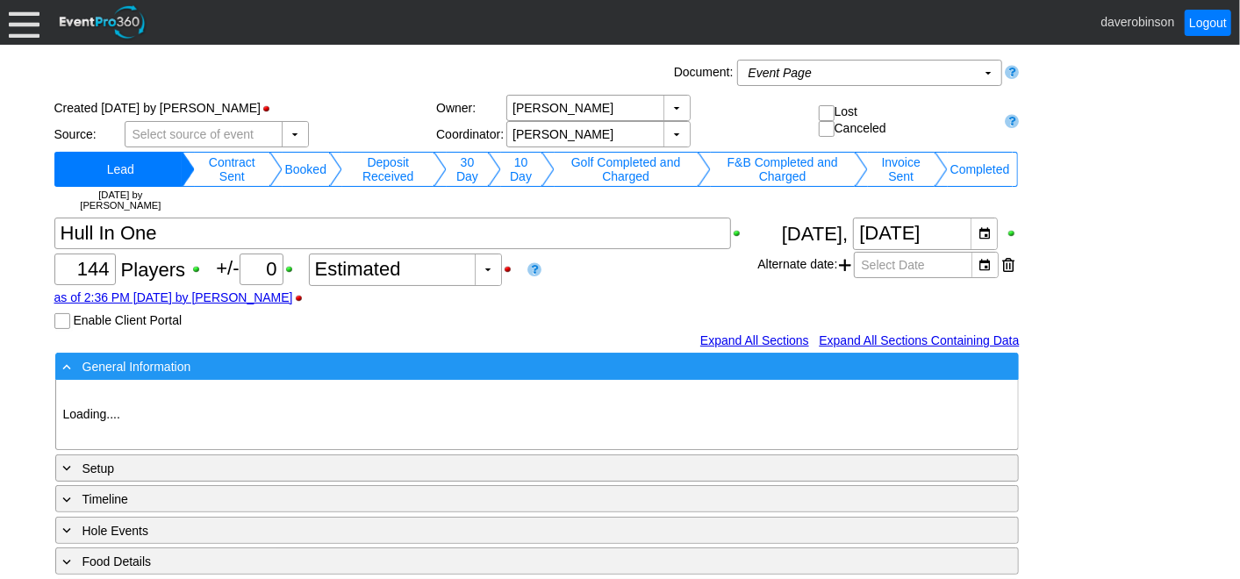
type input "Heritage Pointe Golf Club"
type input "1214640"
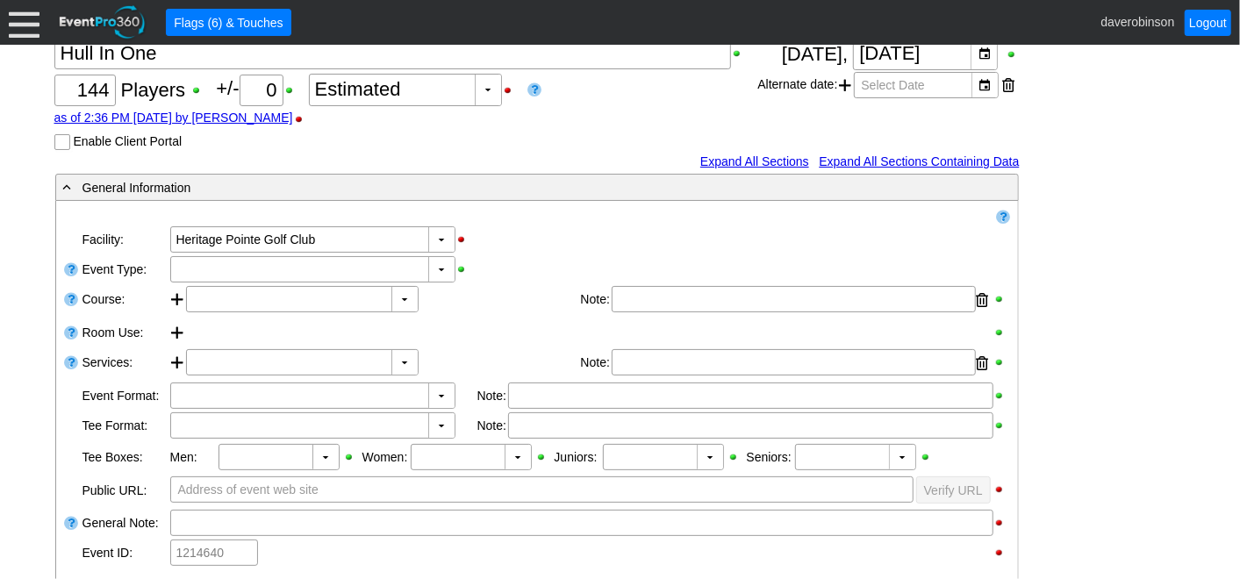
scroll to position [195, 0]
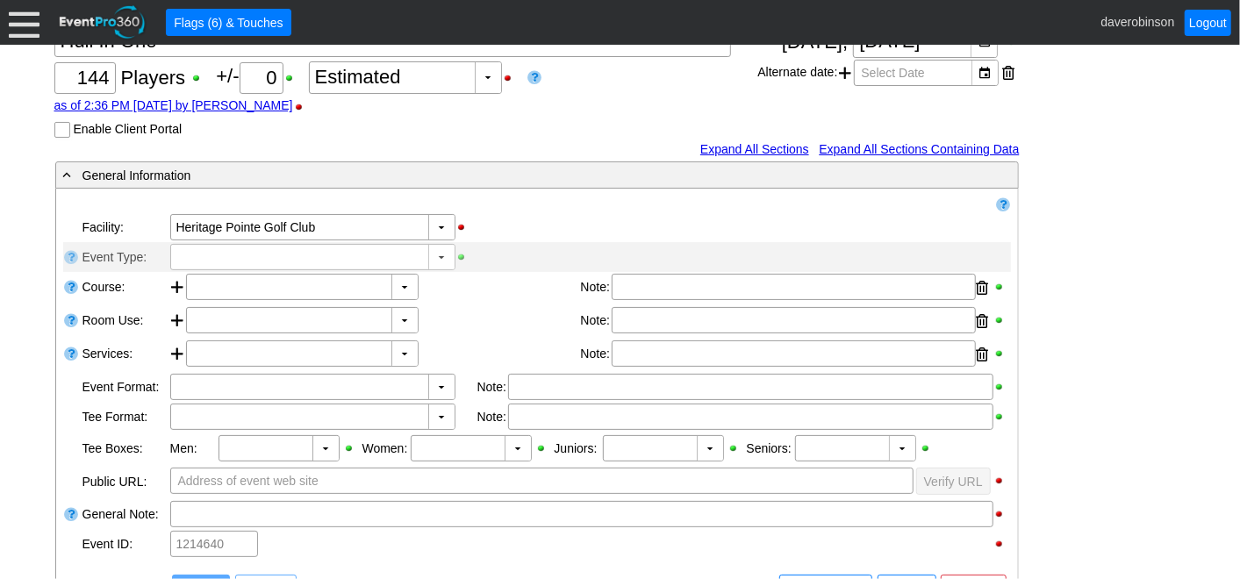
click at [428, 250] on div "▼" at bounding box center [441, 257] width 26 height 25
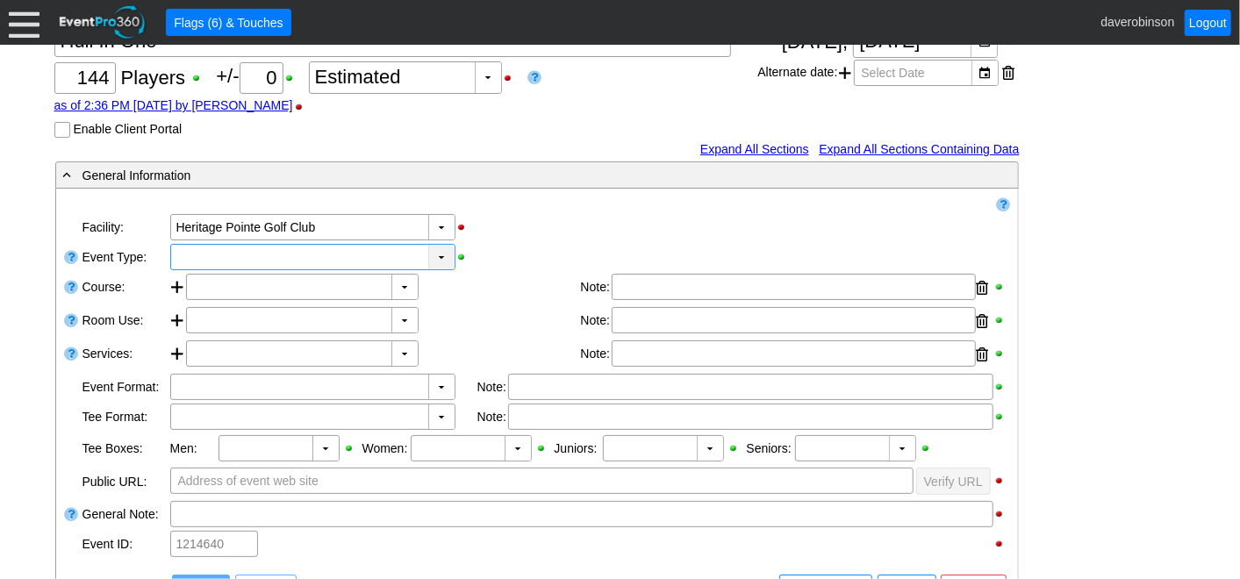
click at [430, 255] on div "▼" at bounding box center [441, 257] width 26 height 25
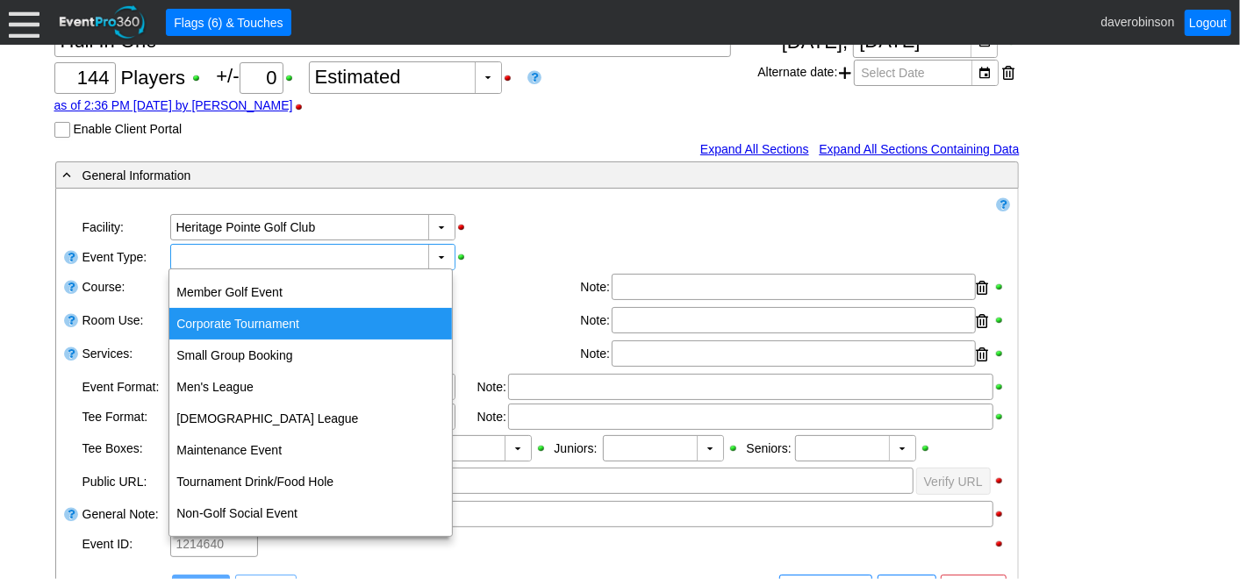
click at [307, 326] on div "Corporate Tournament" at bounding box center [310, 324] width 283 height 32
type input "Corporate Tournament"
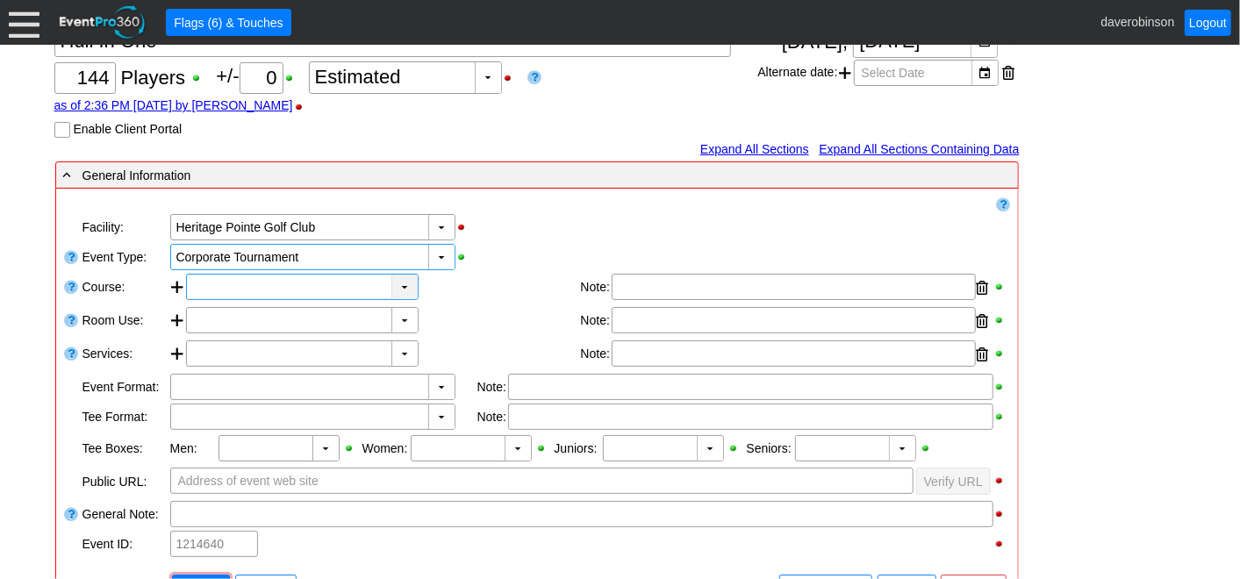
click at [408, 285] on div "▼" at bounding box center [404, 287] width 26 height 25
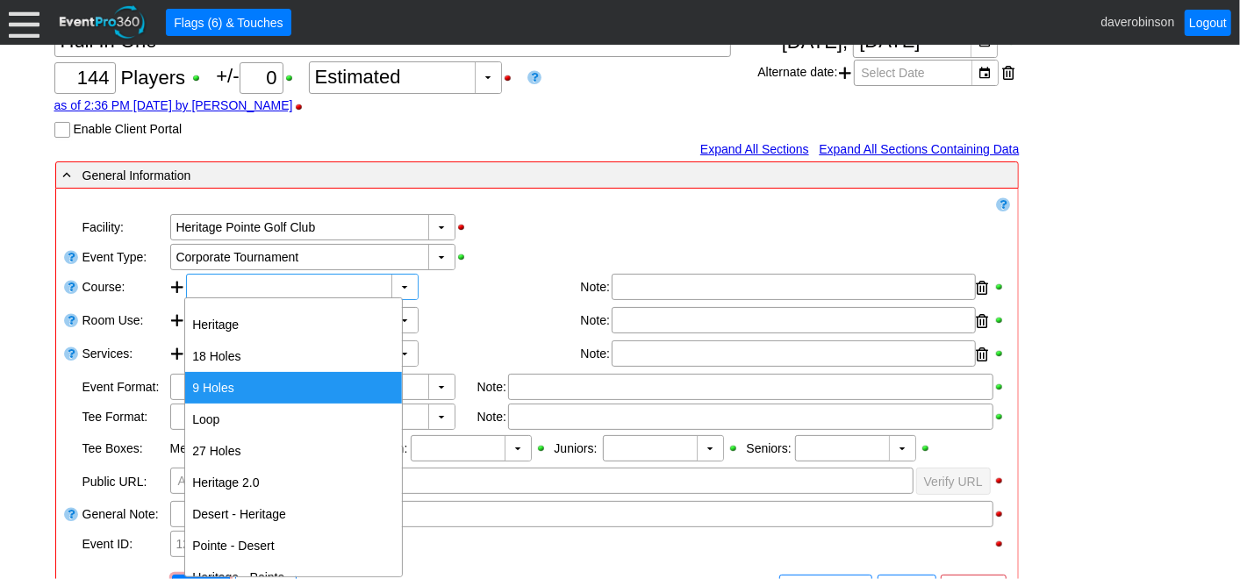
scroll to position [17, 0]
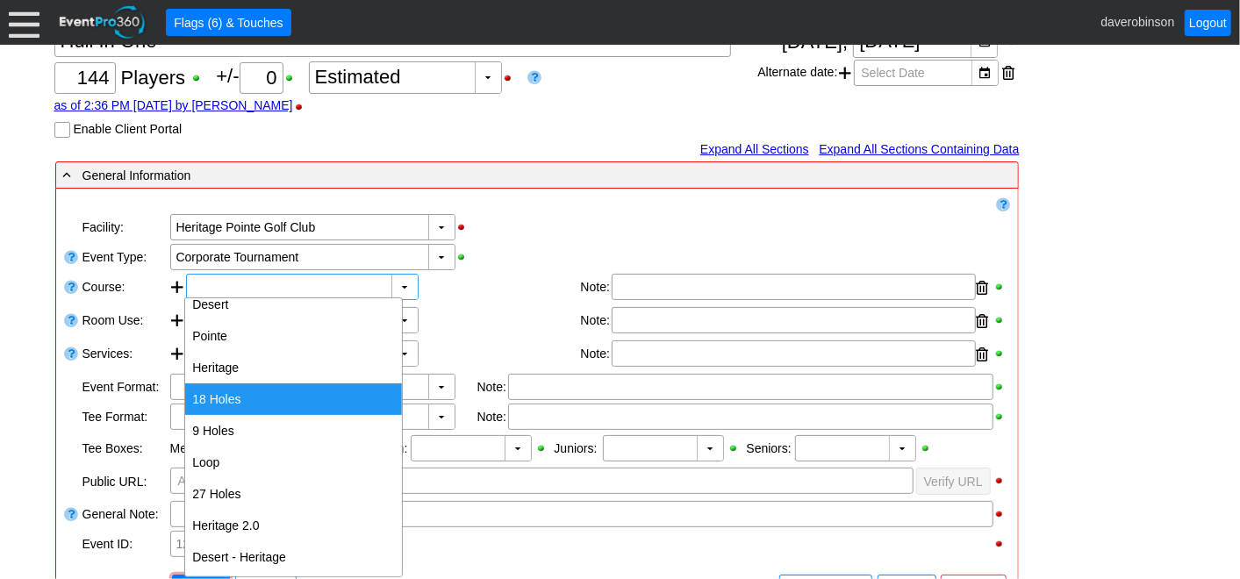
click at [290, 390] on div "18 Holes" at bounding box center [293, 399] width 217 height 32
type input "18 Holes"
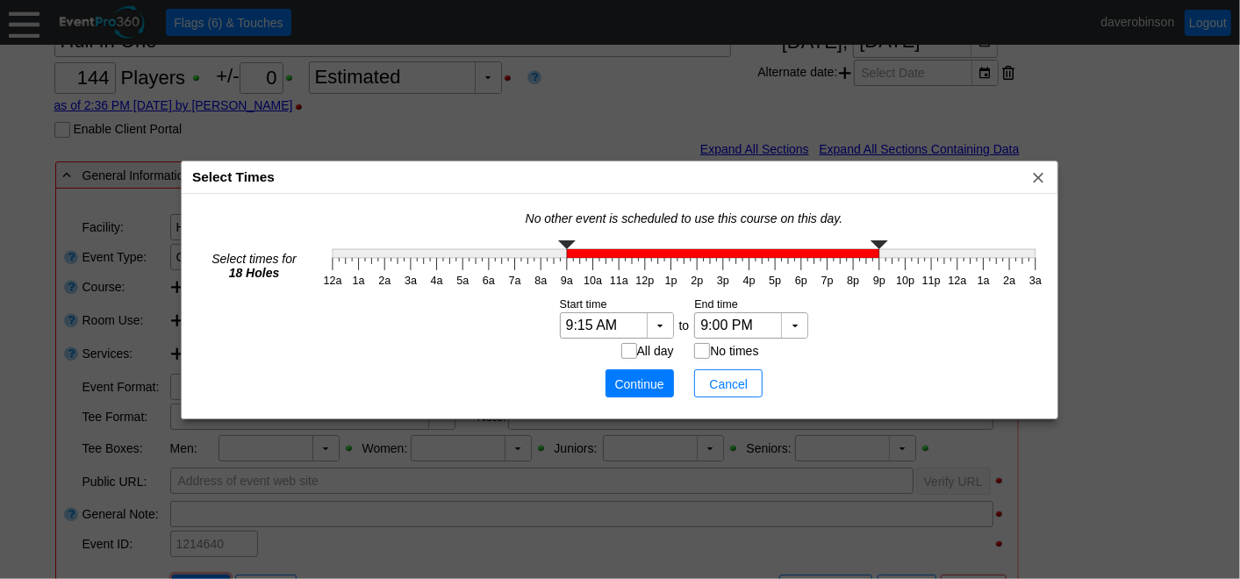
type input "9:30 AM"
click at [581, 248] on g at bounding box center [684, 249] width 703 height 18
type input "3:30 PM"
click at [736, 270] on g "12a 1a 2a 3a 4a 5a 6a 7a 8a 9a 10a 11a 12p 1p 2p 3p 4p 5p 6p 7p 8p 9p 10p 11p 1…" at bounding box center [683, 264] width 729 height 56
click at [645, 379] on span "Continue" at bounding box center [639, 385] width 53 height 18
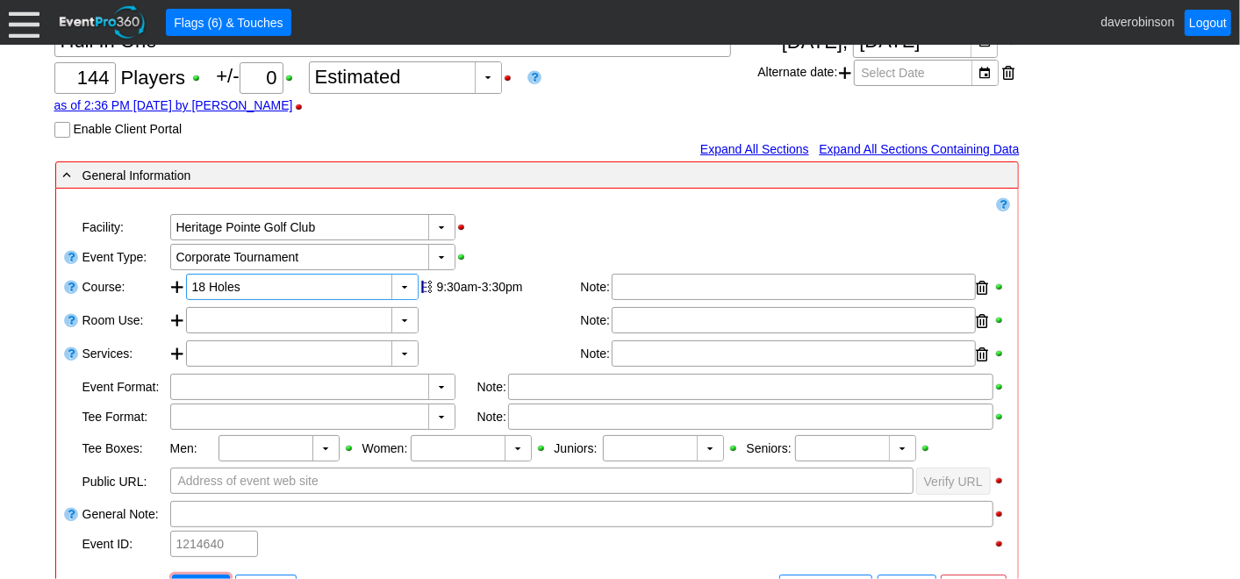
click at [1068, 325] on div "- General Information ▼ Loading.... Remove all highlights Facility: ▼ Χ Heritag…" at bounding box center [620, 567] width 1141 height 813
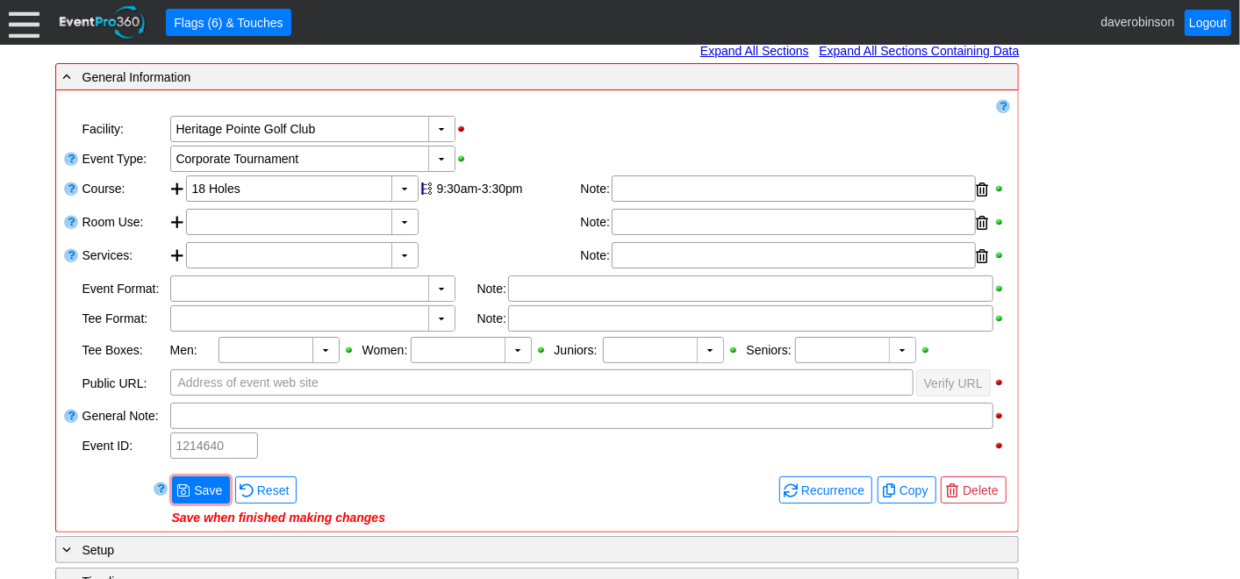
scroll to position [390, 0]
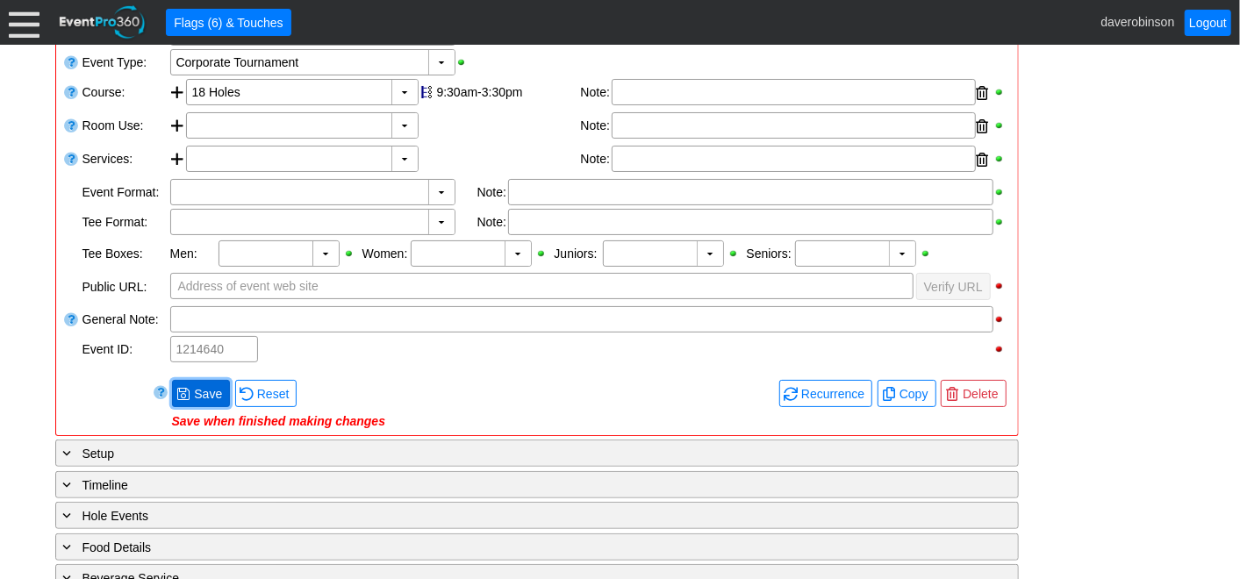
click at [186, 389] on span at bounding box center [183, 394] width 14 height 14
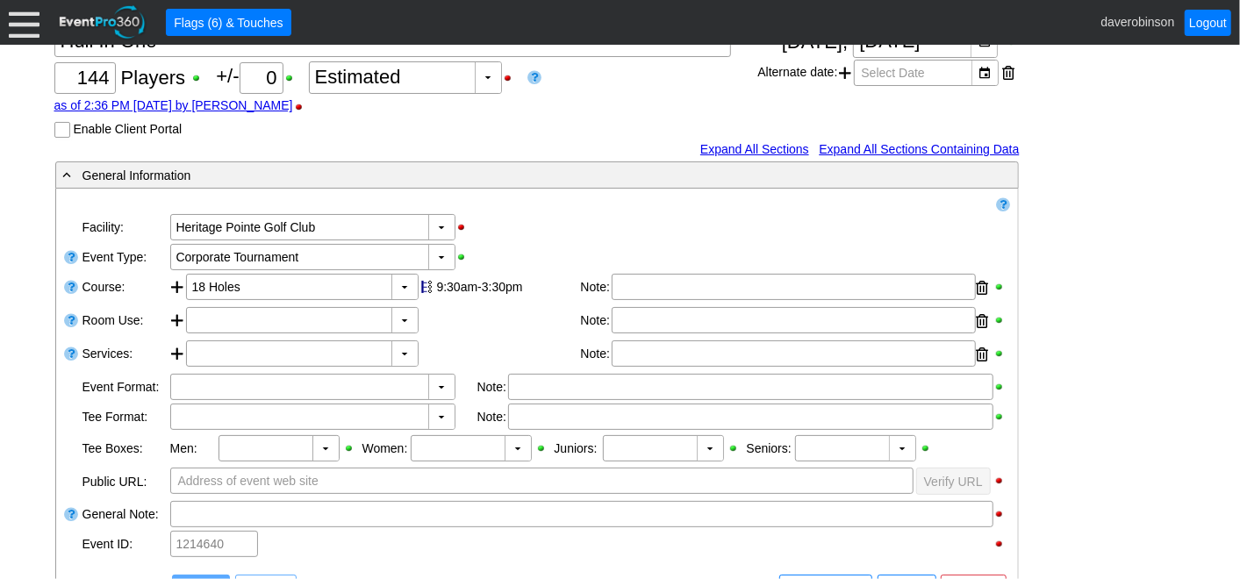
scroll to position [0, 0]
